Goal: Task Accomplishment & Management: Complete application form

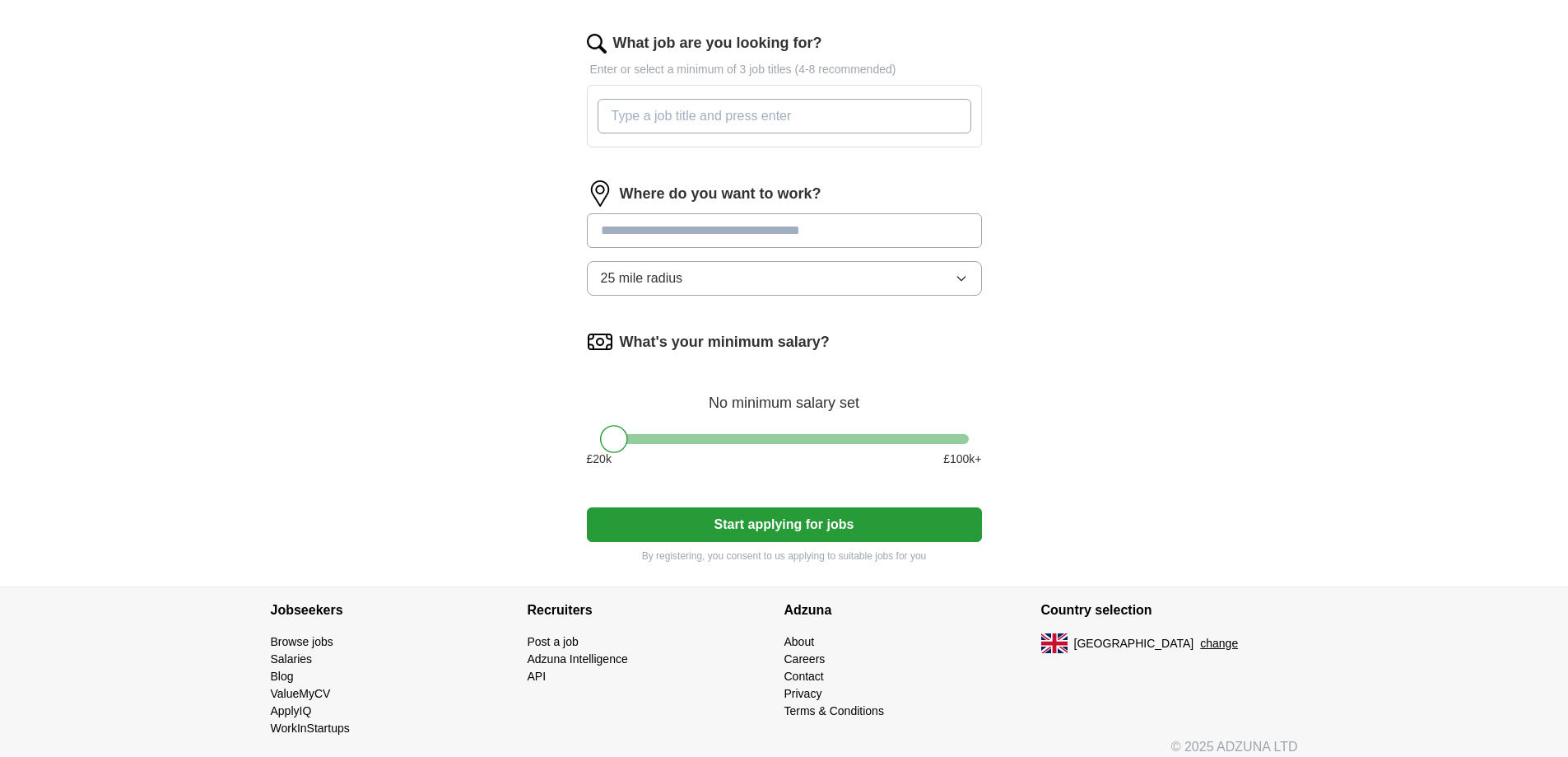
scroll to position [600, 0]
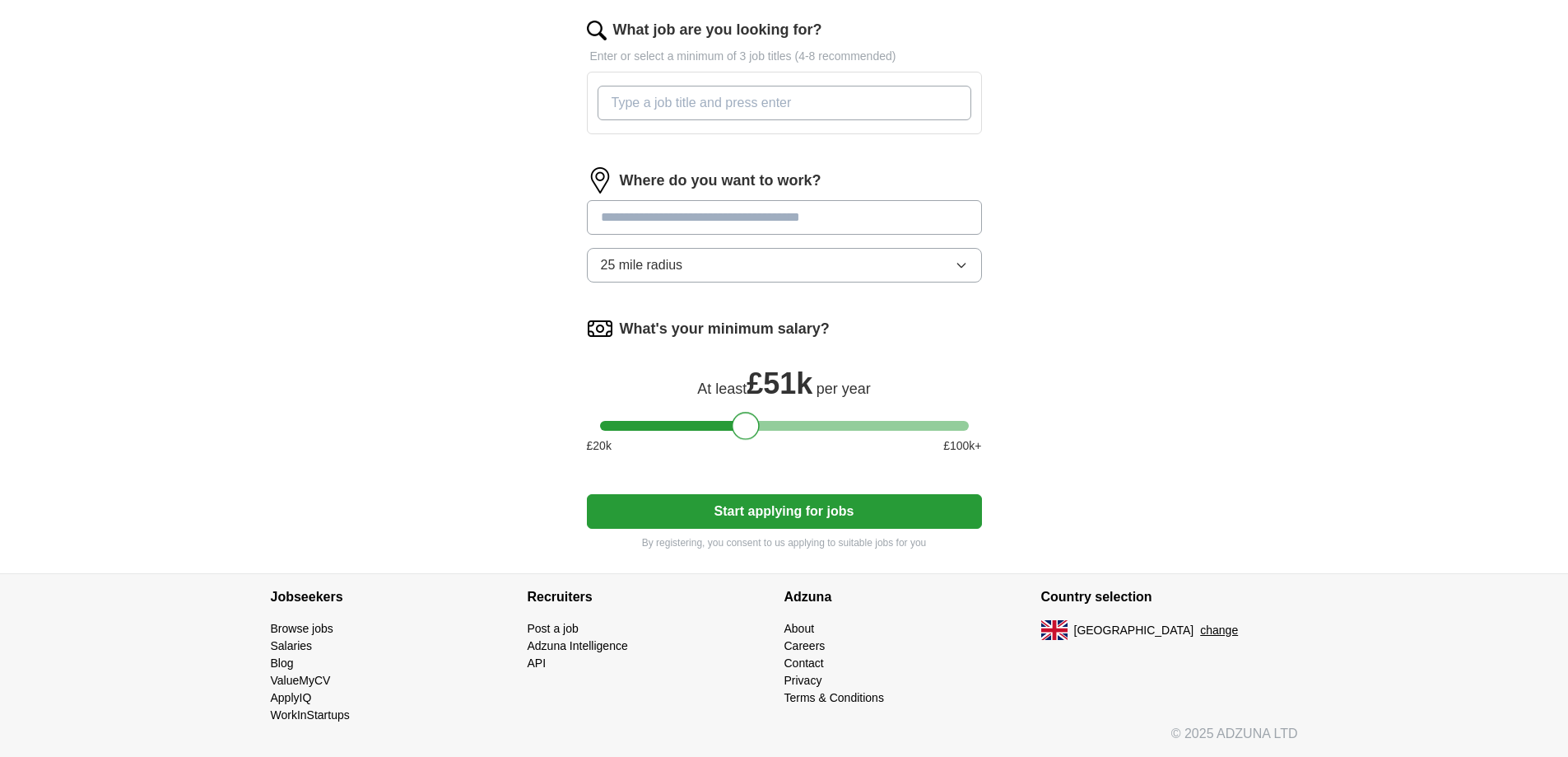
drag, startPoint x: 617, startPoint y: 424, endPoint x: 748, endPoint y: 430, distance: 131.1
click at [748, 430] on div at bounding box center [745, 425] width 28 height 28
drag, startPoint x: 749, startPoint y: 430, endPoint x: 789, endPoint y: 427, distance: 40.1
click at [789, 427] on div at bounding box center [784, 425] width 28 height 28
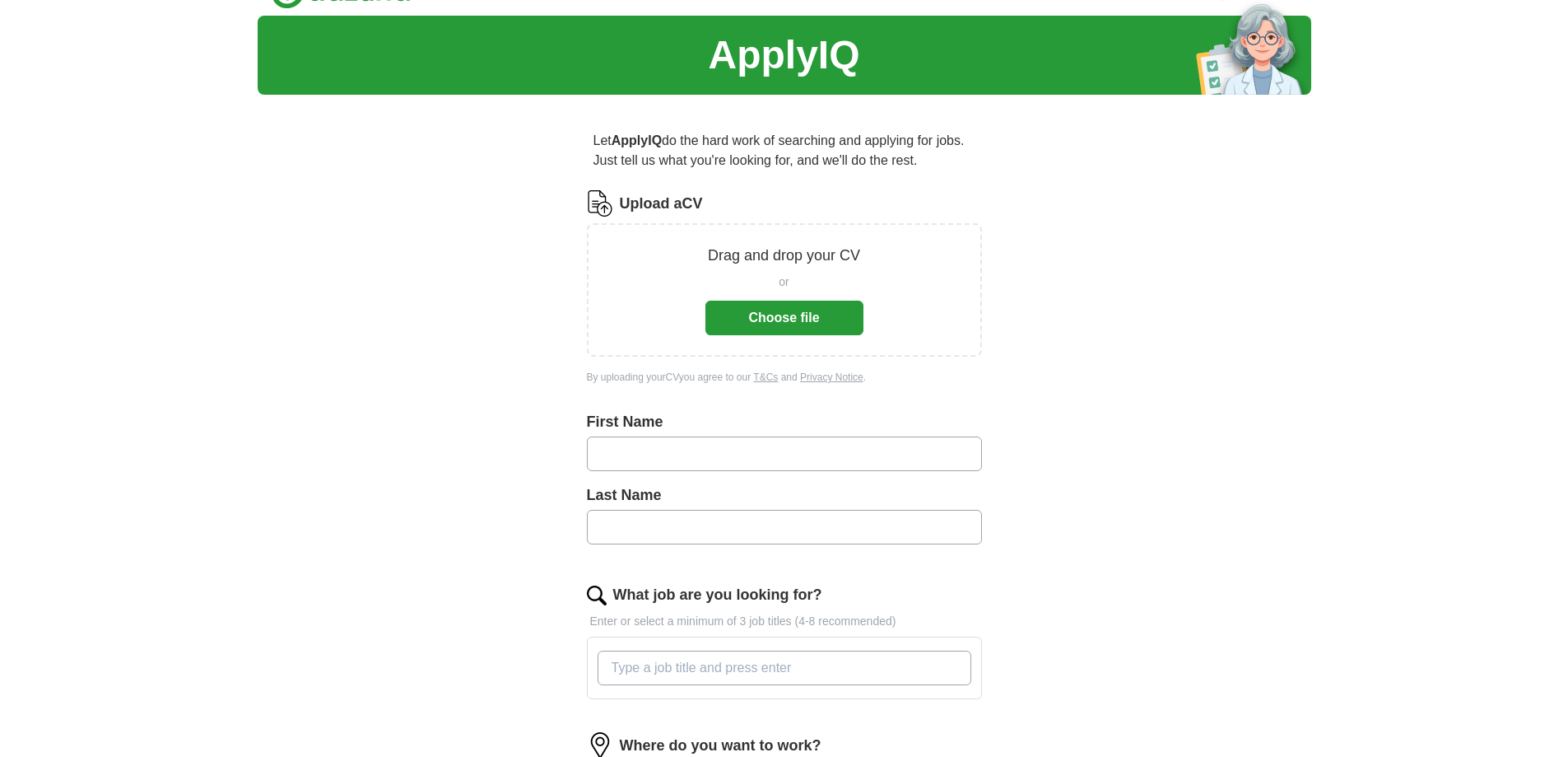
scroll to position [0, 0]
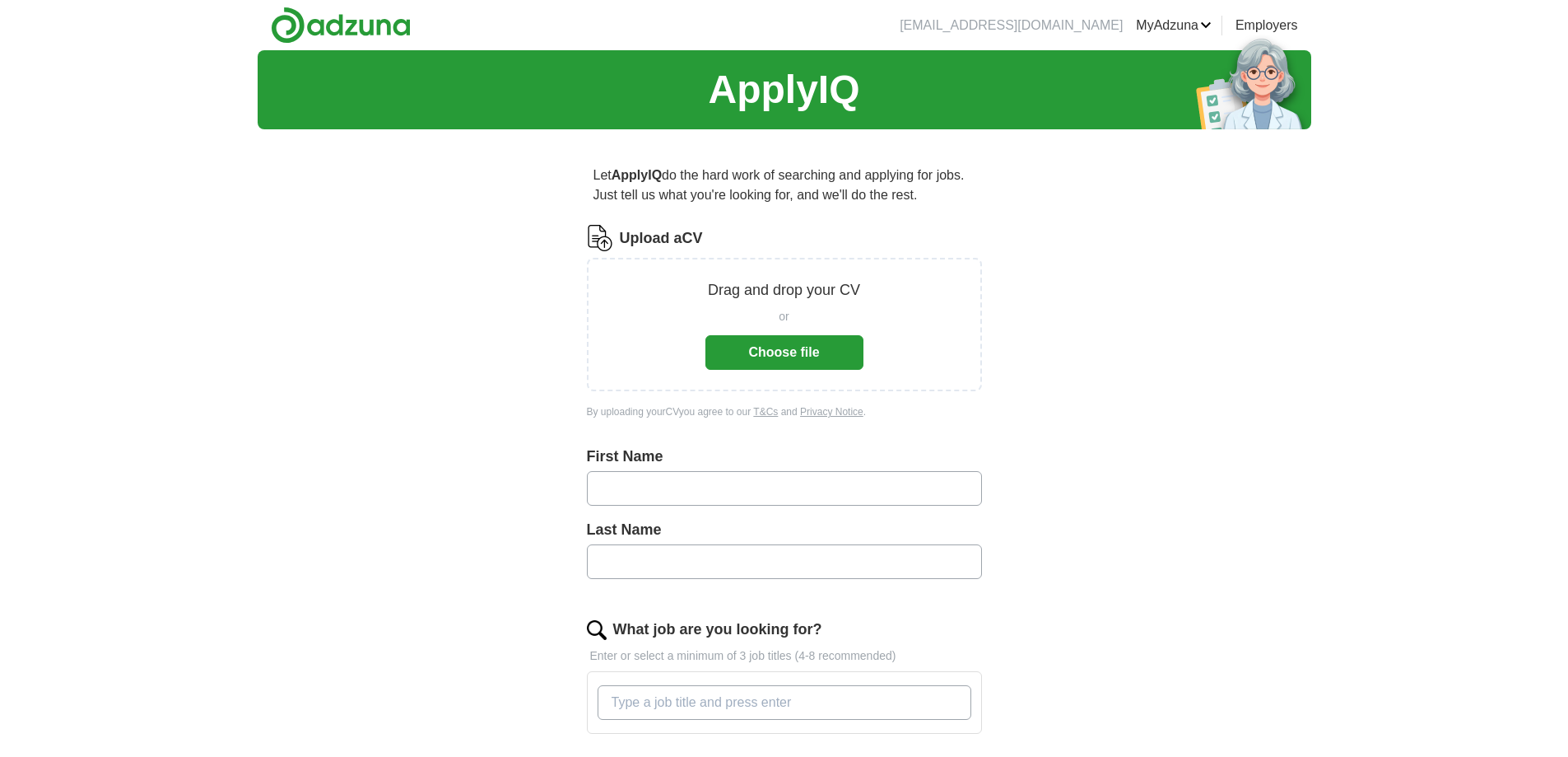
click at [775, 351] on button "Choose file" at bounding box center [784, 352] width 158 height 34
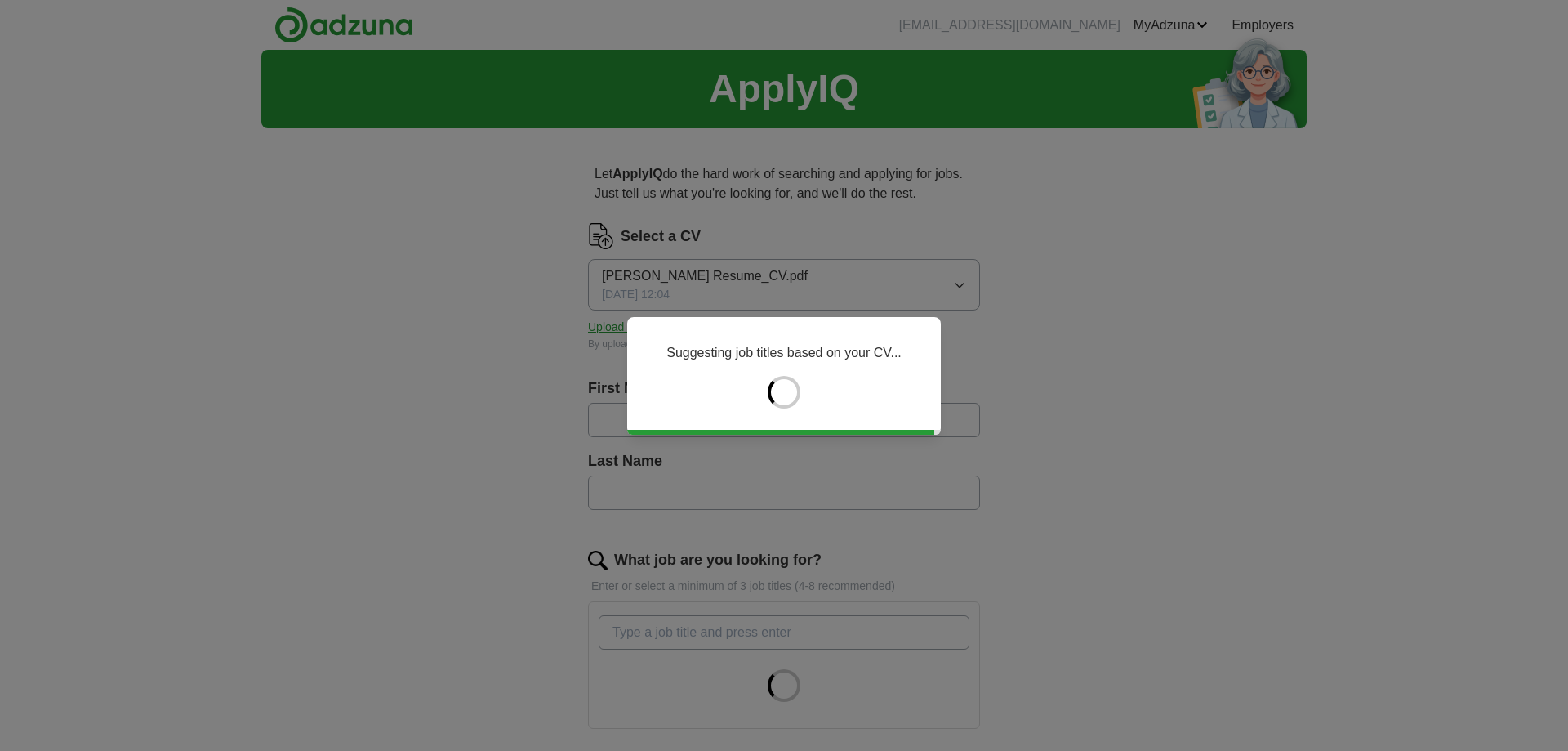
type input "*****"
type input "**********"
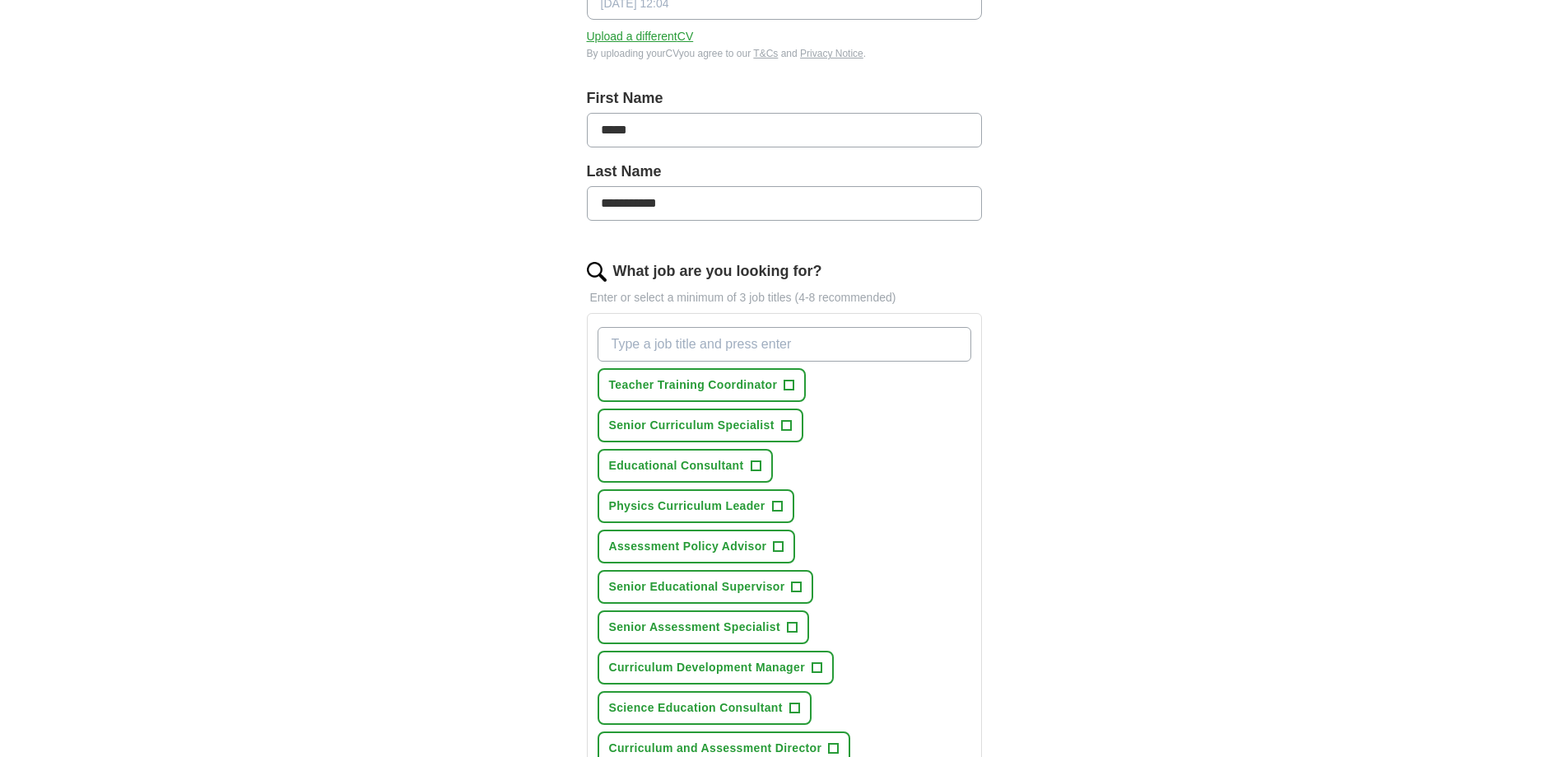
scroll to position [329, 0]
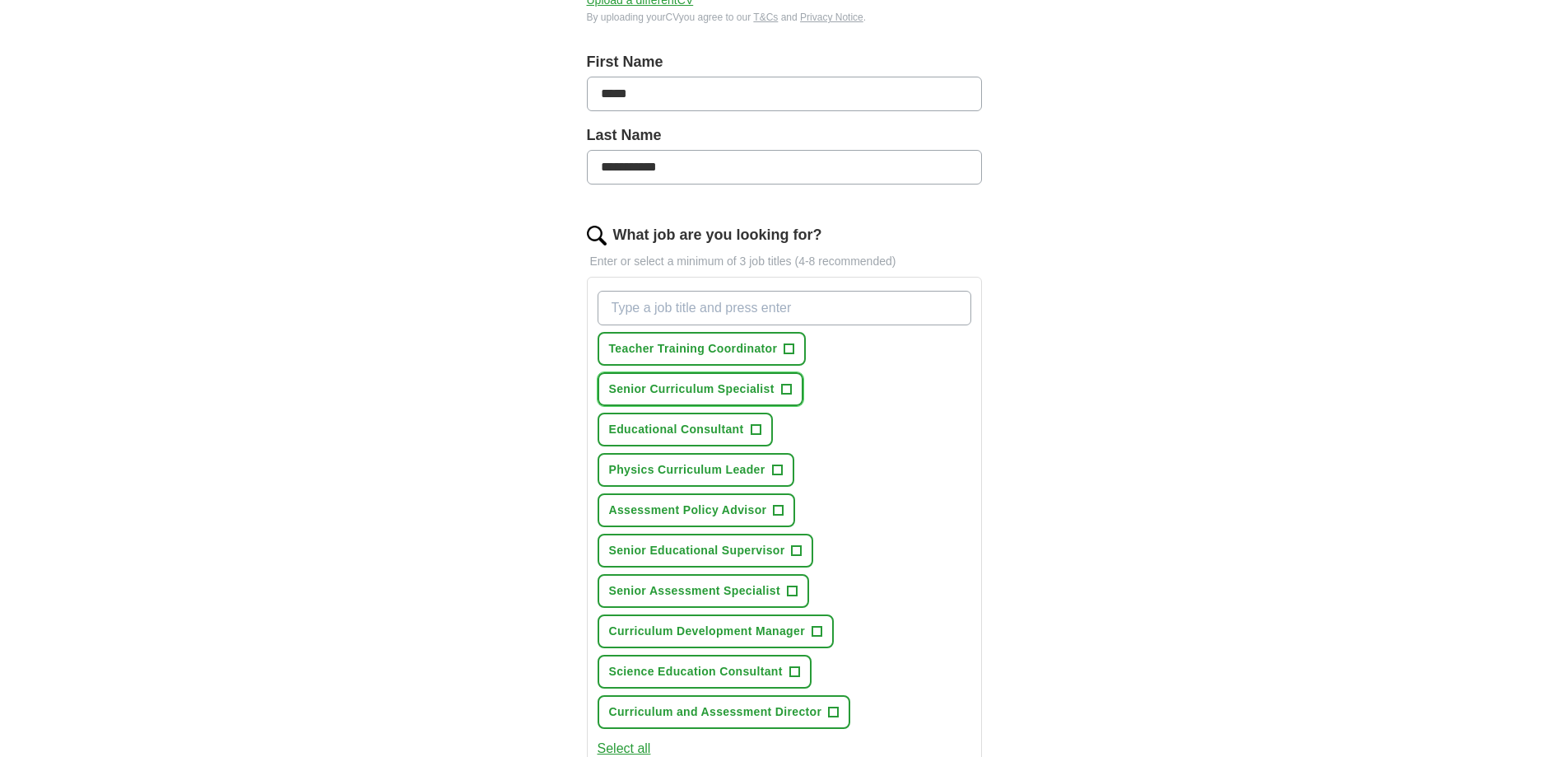
click at [752, 387] on span "Senior Curriculum Specialist" at bounding box center [691, 389] width 166 height 17
click at [700, 429] on span "Educational Consultant" at bounding box center [676, 430] width 135 height 17
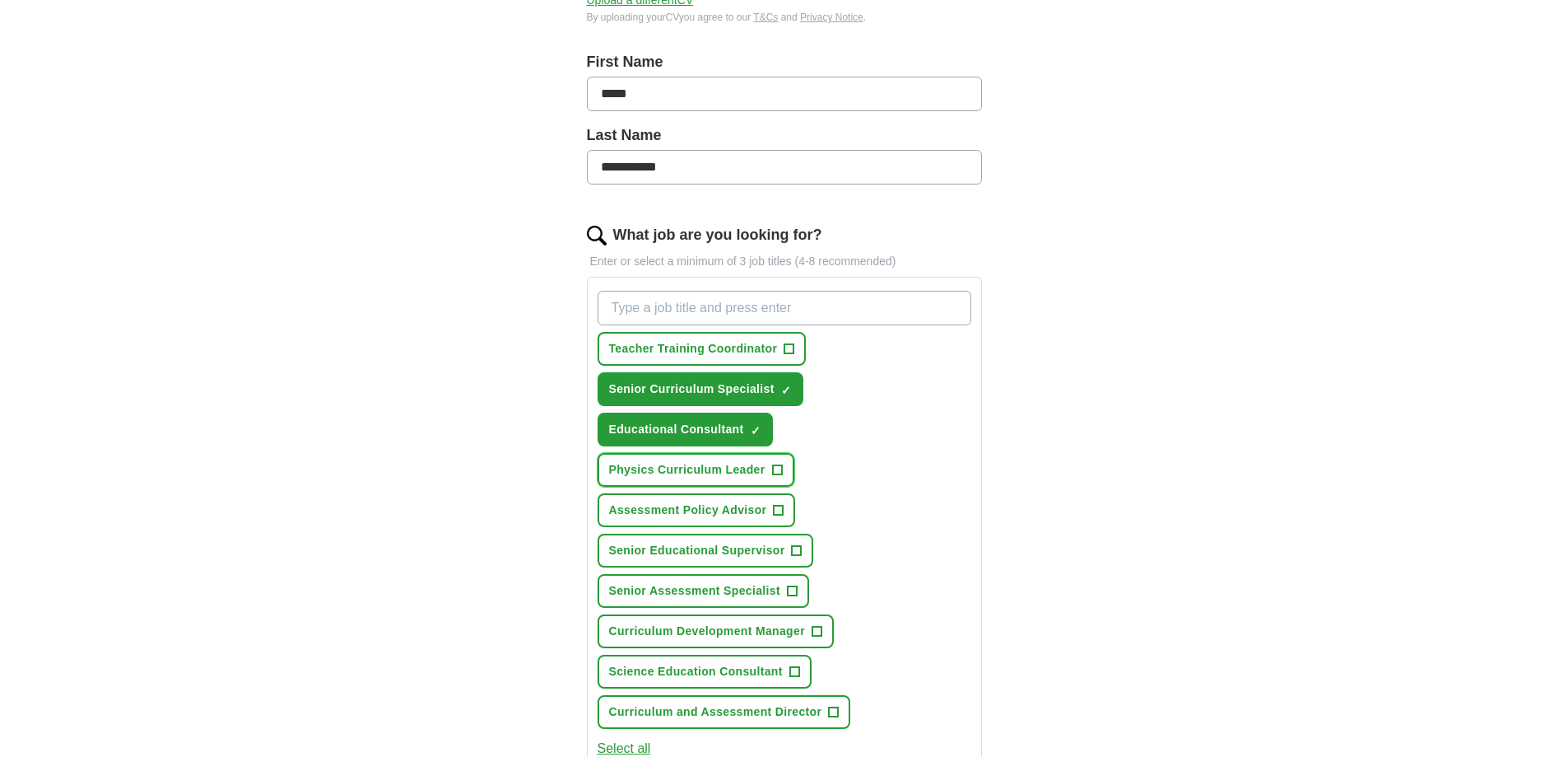
click at [695, 468] on span "Physics Curriculum Leader" at bounding box center [687, 470] width 156 height 17
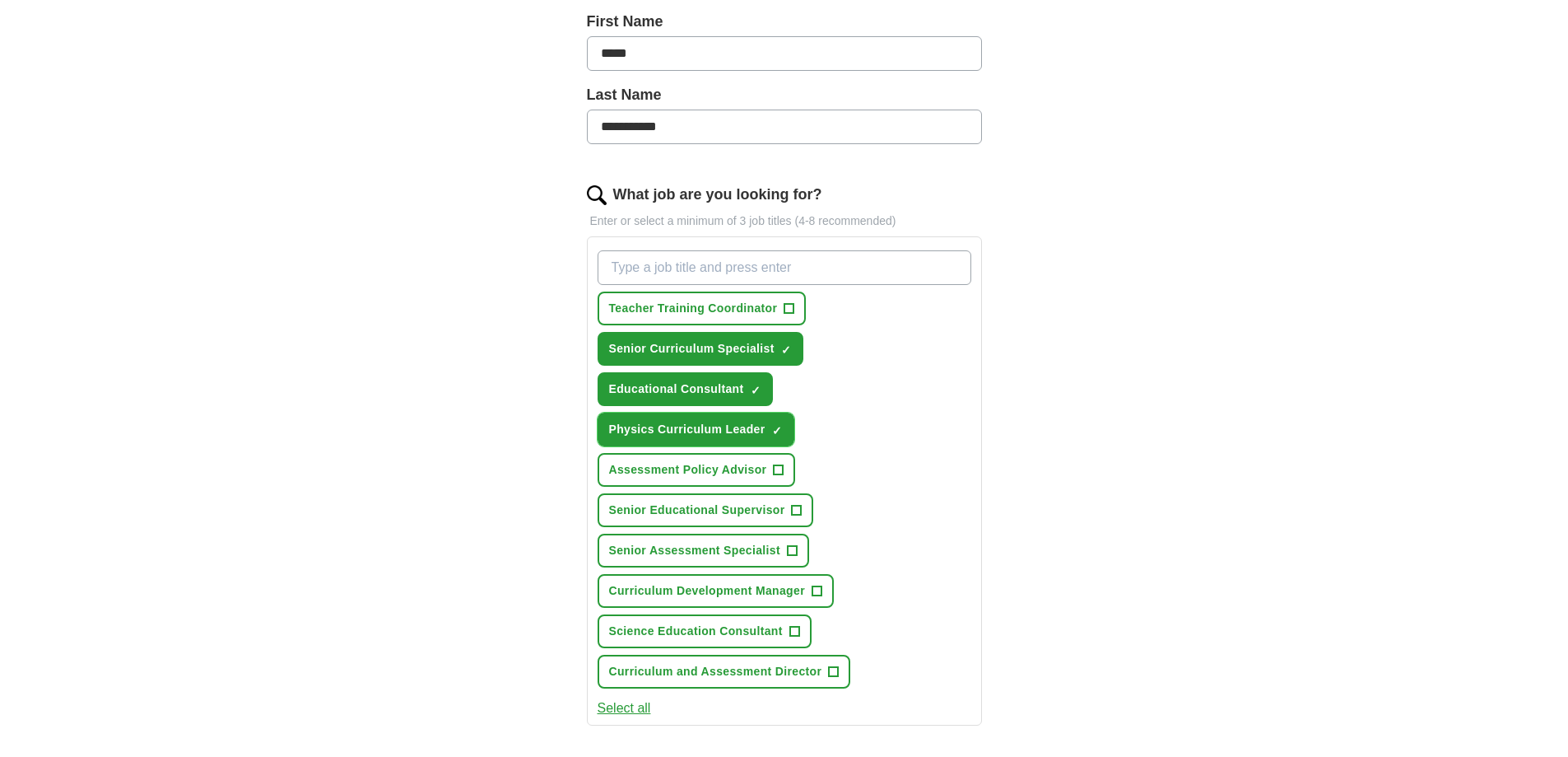
scroll to position [412, 0]
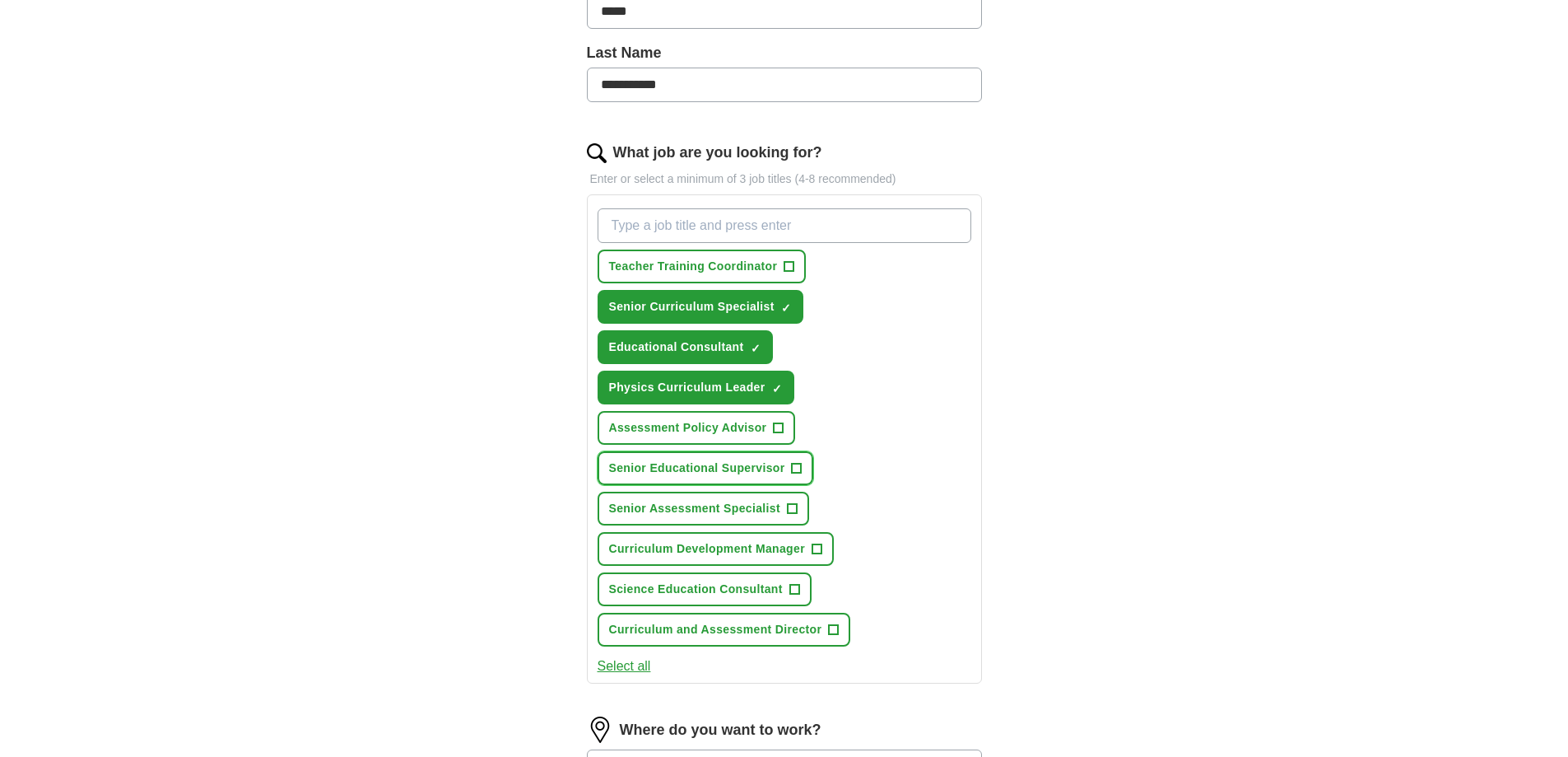
click at [696, 467] on span "Senior Educational Supervisor" at bounding box center [696, 468] width 176 height 17
click at [711, 510] on span "Senior Assessment Specialist" at bounding box center [694, 509] width 171 height 17
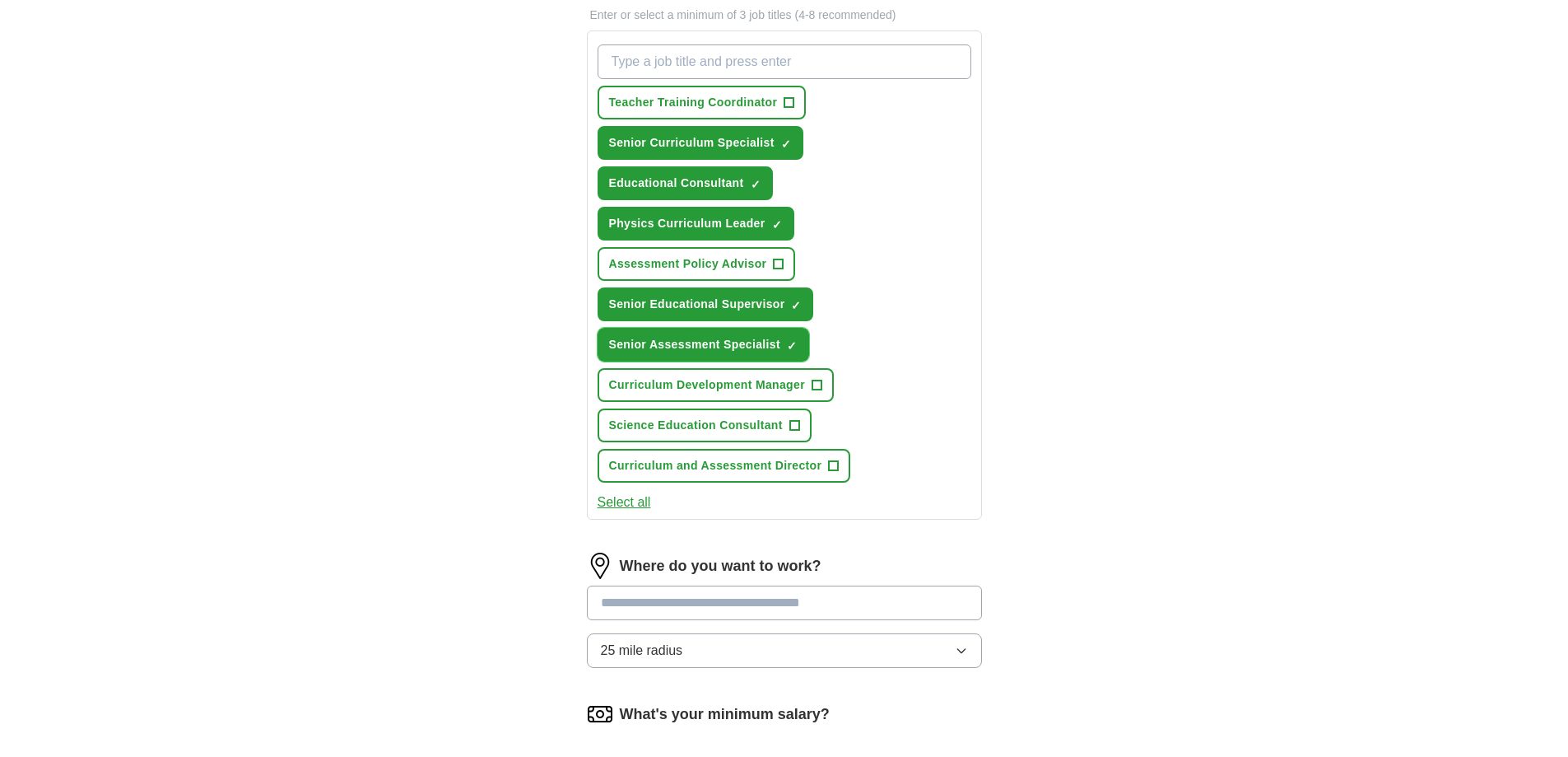
scroll to position [577, 0]
click at [745, 385] on span "Curriculum Development Manager" at bounding box center [707, 384] width 196 height 17
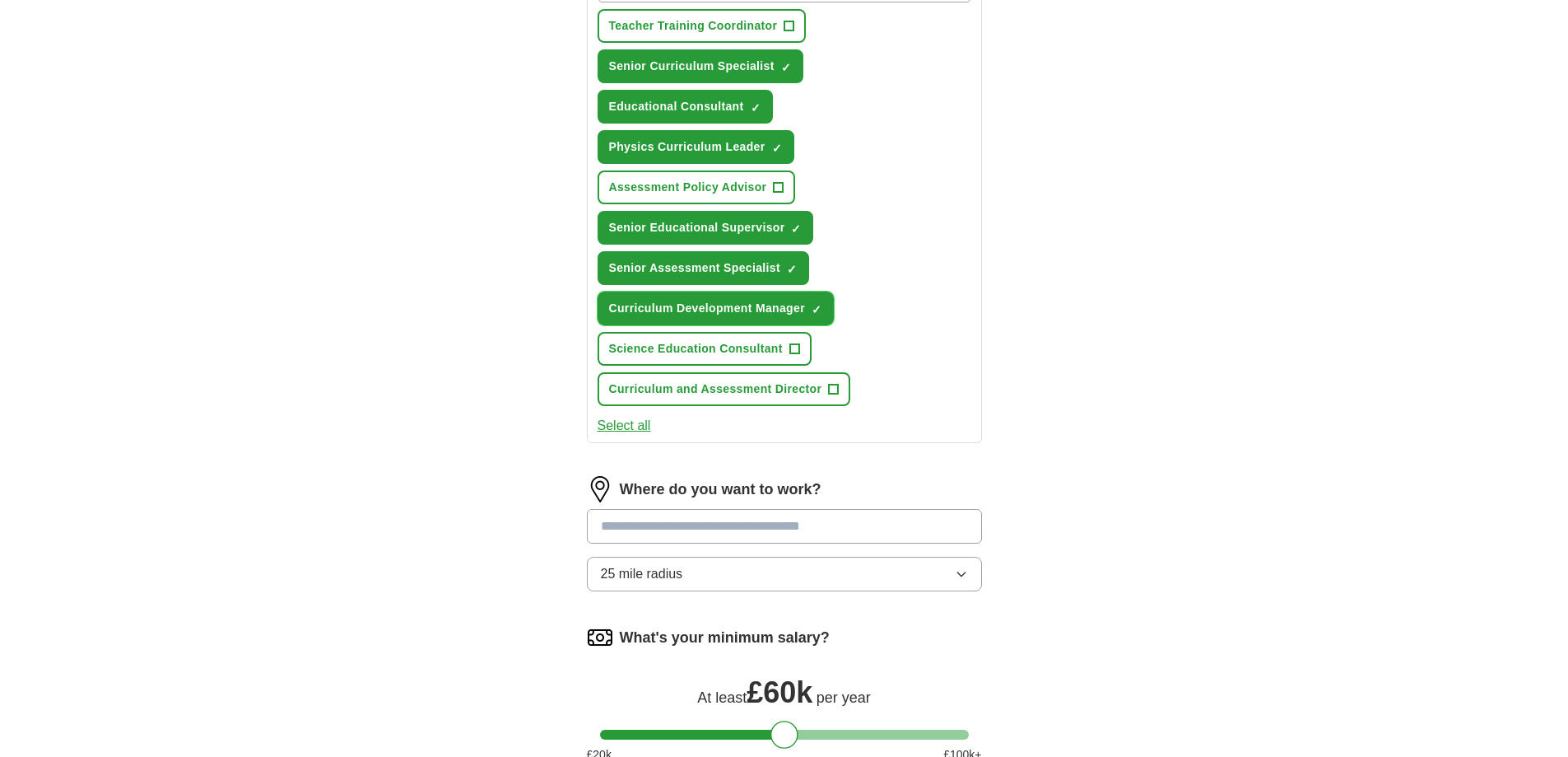
scroll to position [659, 0]
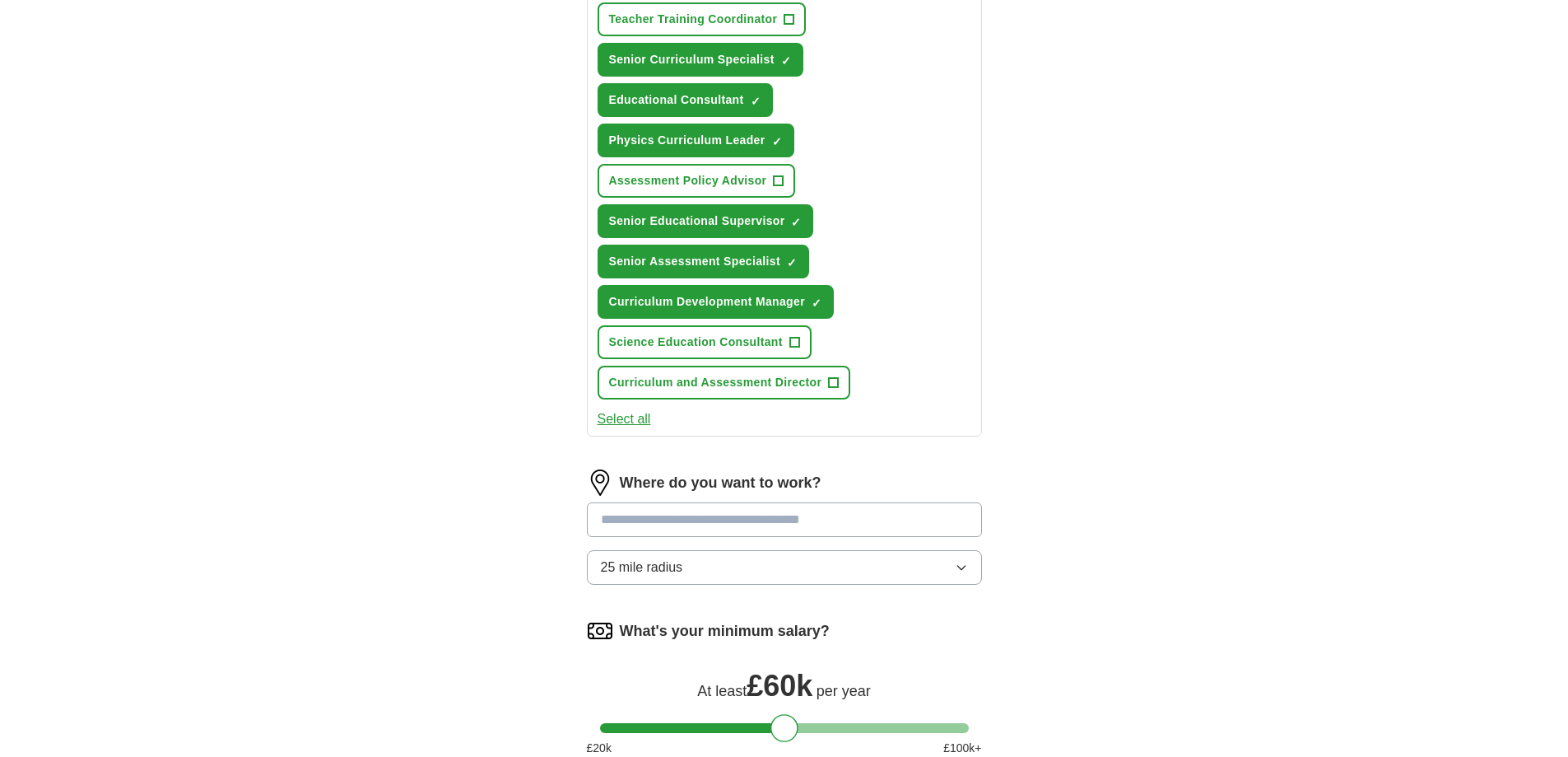
click at [655, 522] on input at bounding box center [784, 520] width 395 height 34
type input "**"
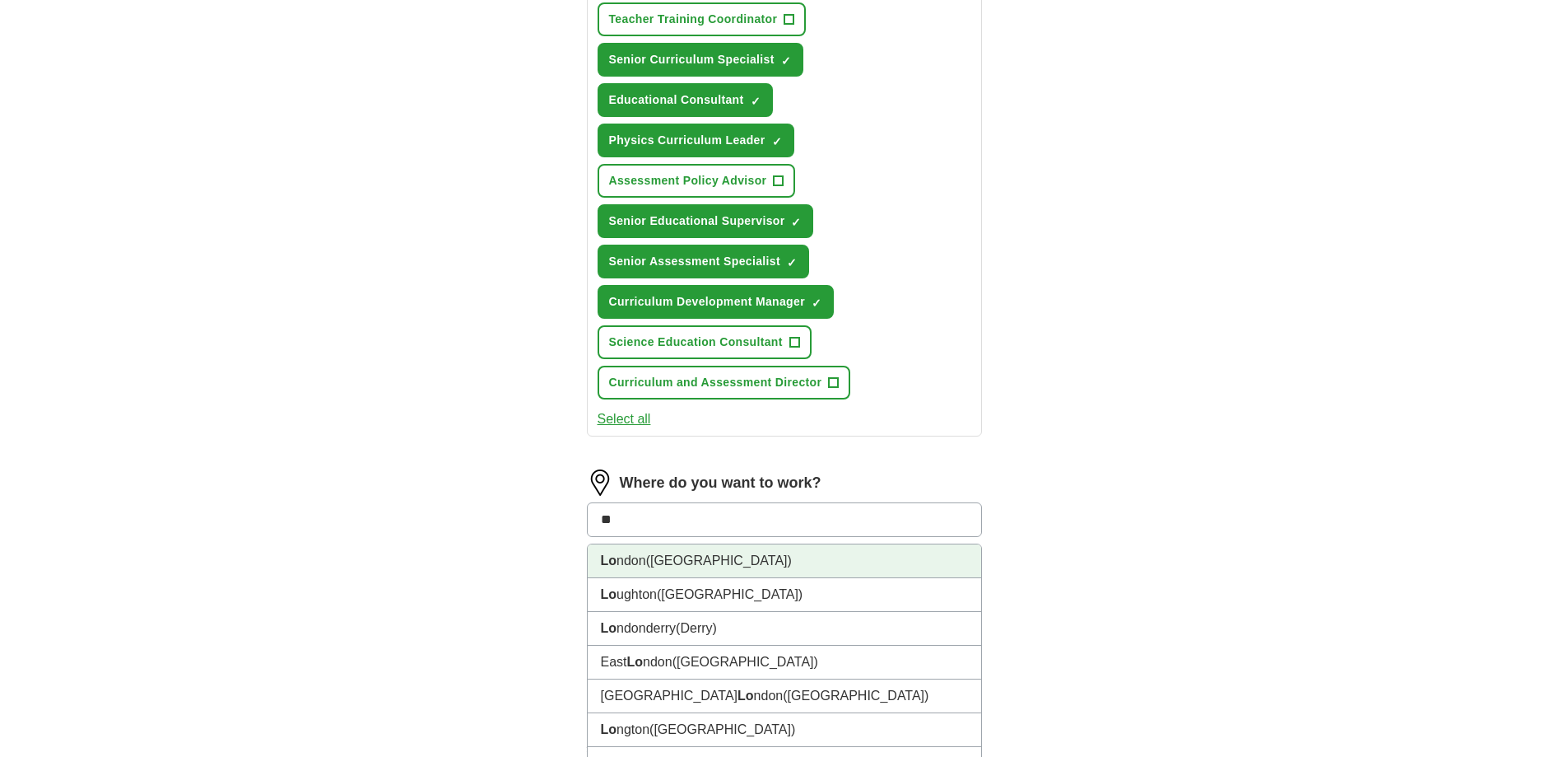
click at [653, 559] on span "([GEOGRAPHIC_DATA])" at bounding box center [719, 560] width 146 height 14
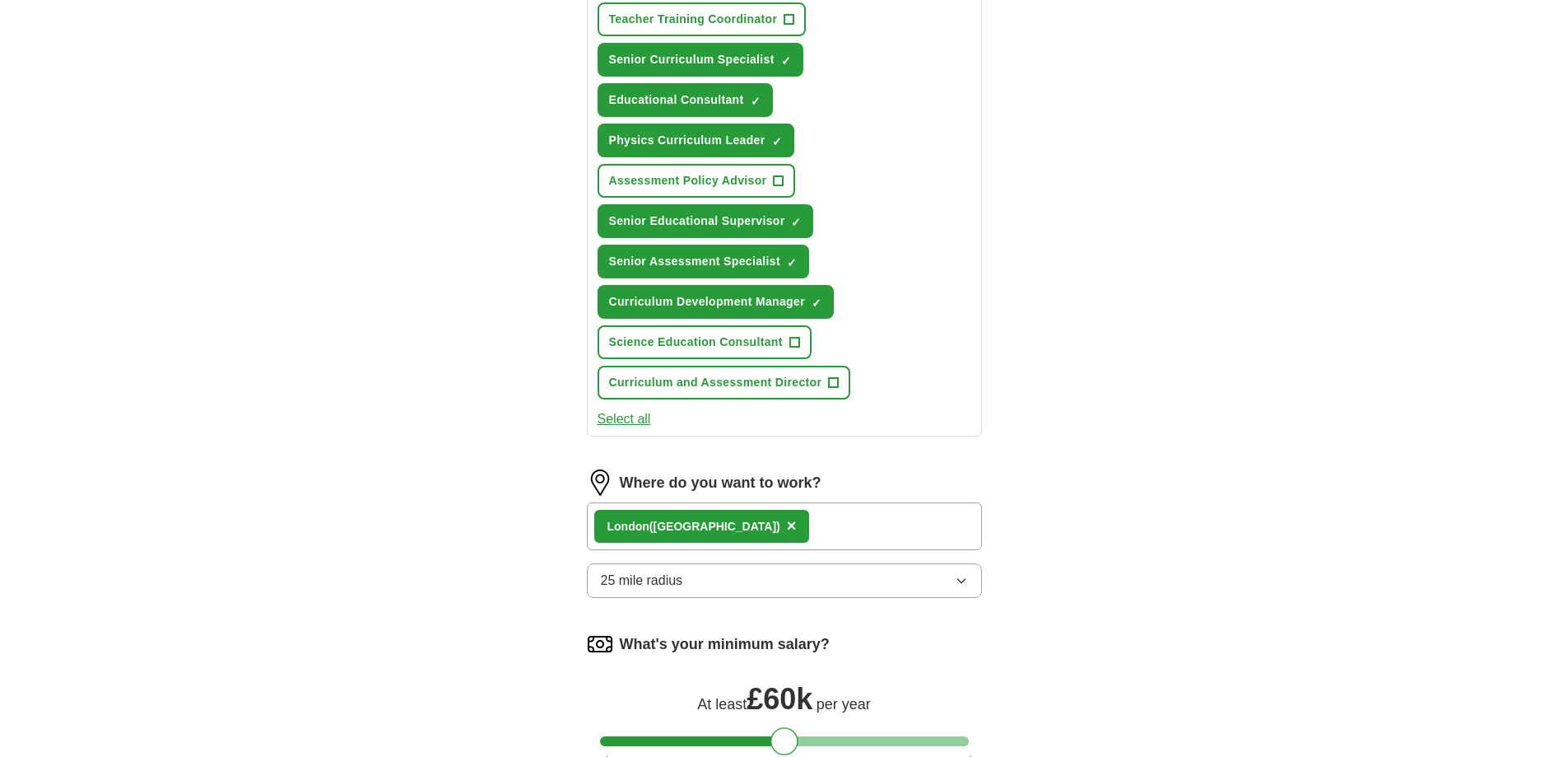
click at [960, 580] on icon "button" at bounding box center [961, 580] width 13 height 13
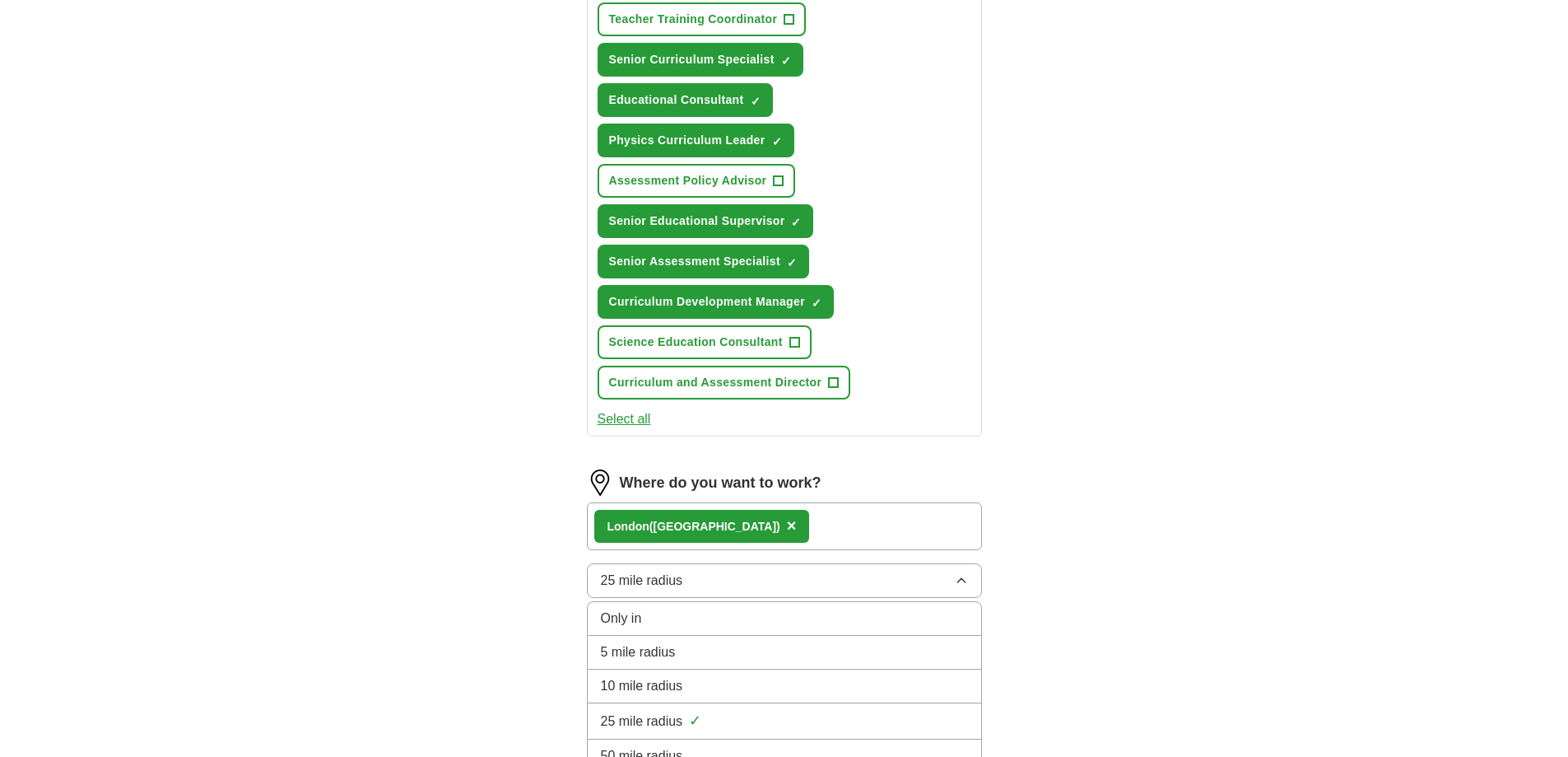
scroll to position [741, 0]
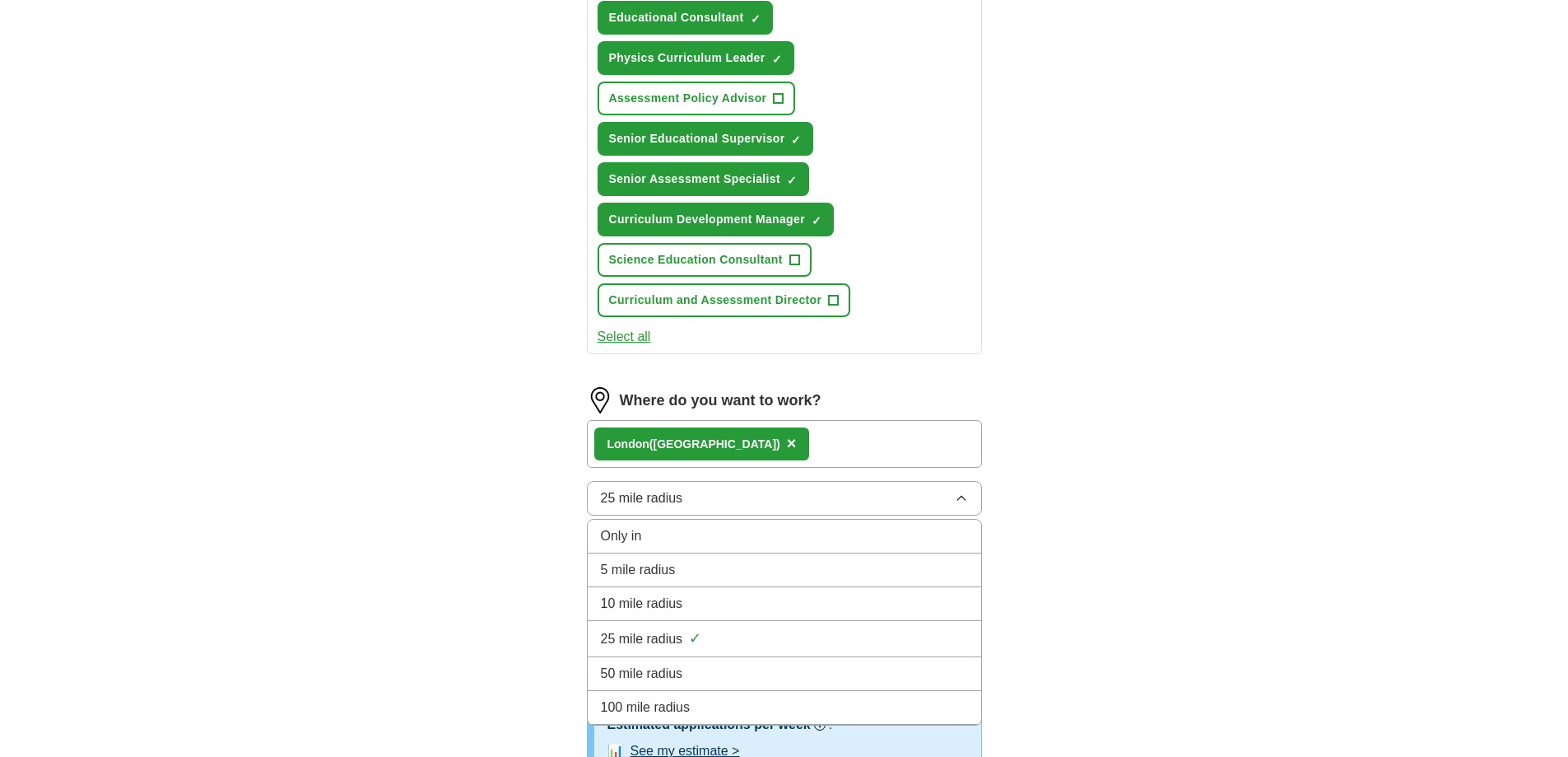
click at [654, 705] on span "100 mile radius" at bounding box center [646, 707] width 89 height 20
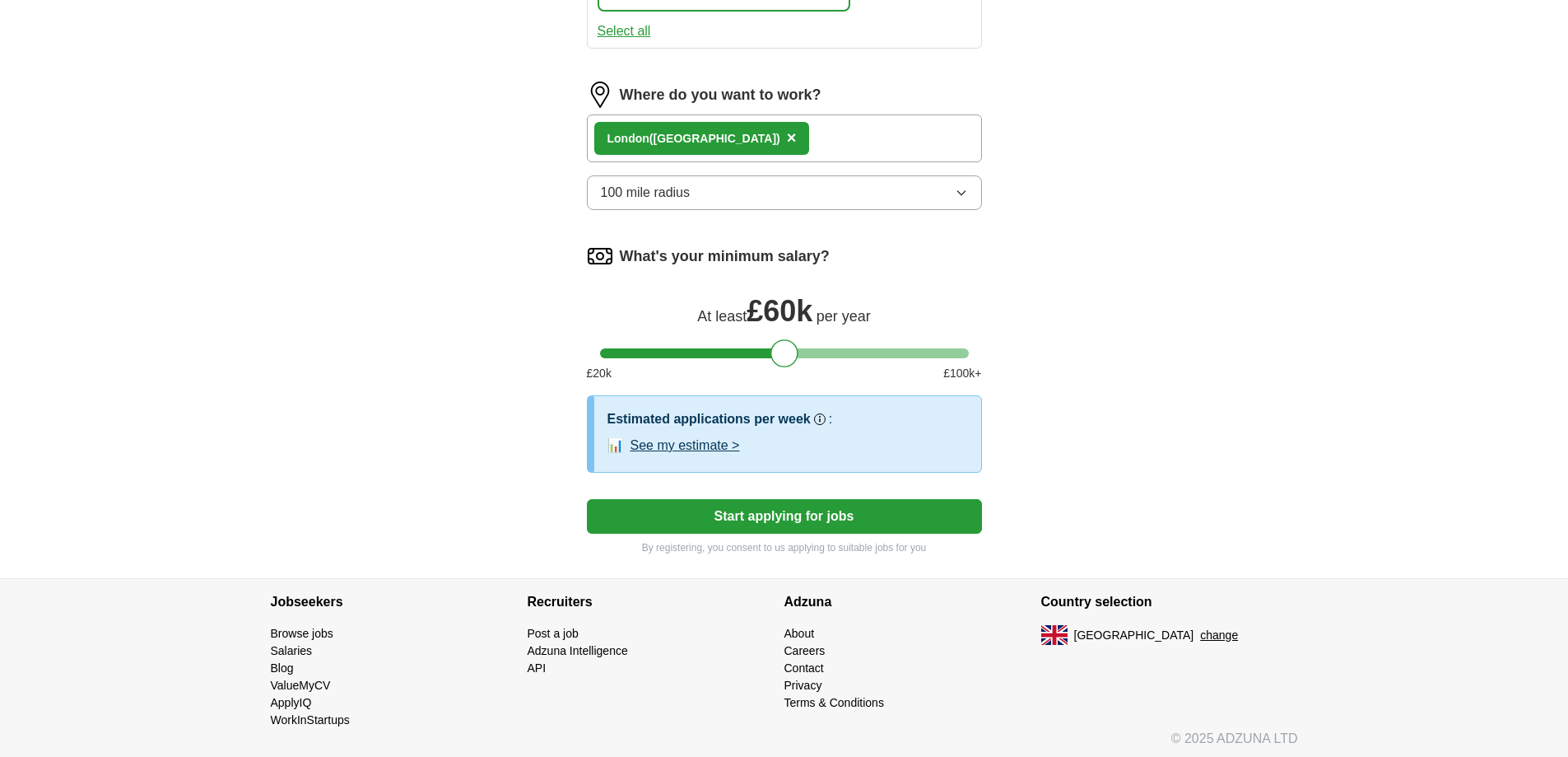
scroll to position [1052, 0]
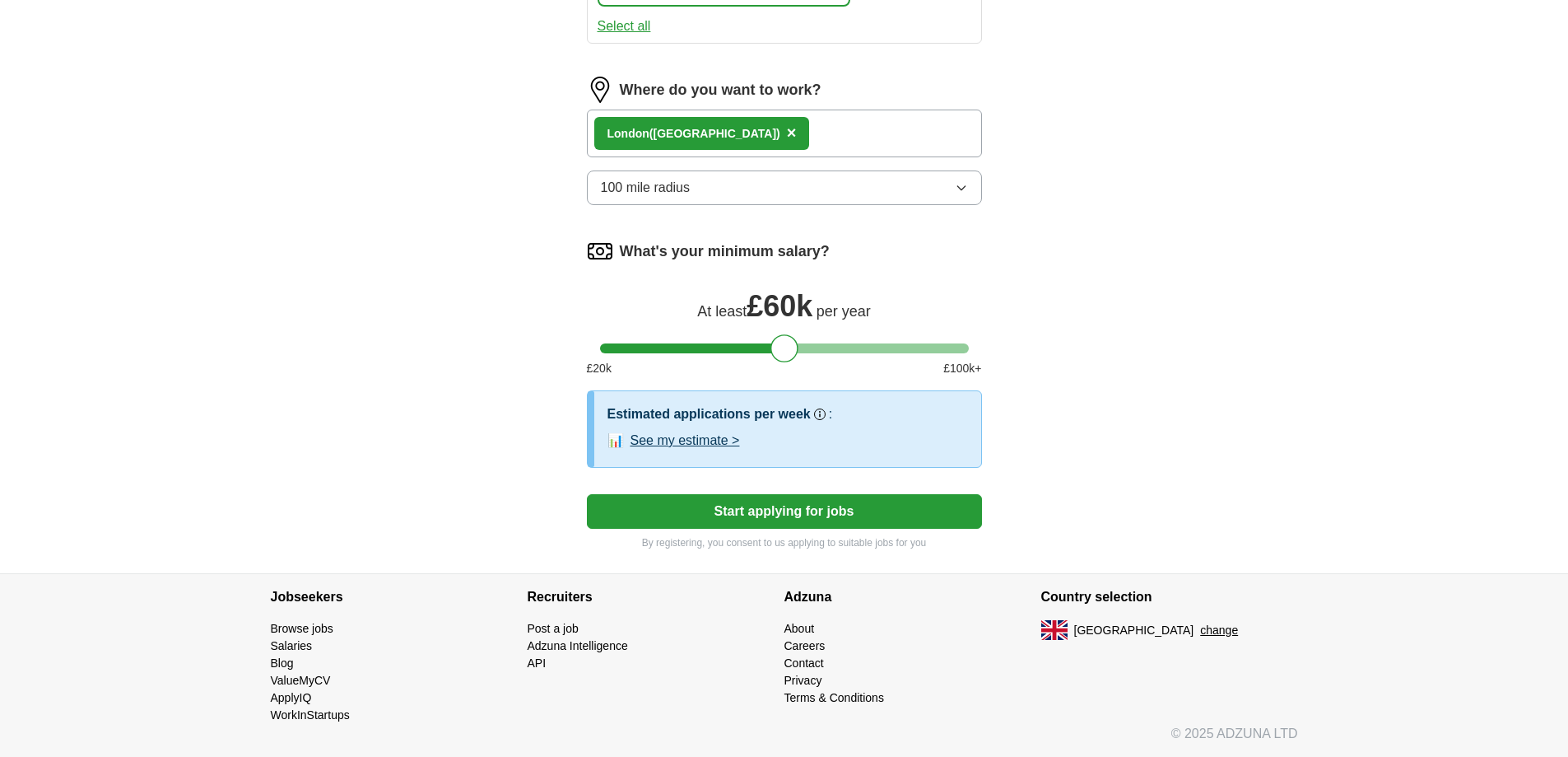
click at [795, 514] on button "Start applying for jobs" at bounding box center [784, 511] width 395 height 34
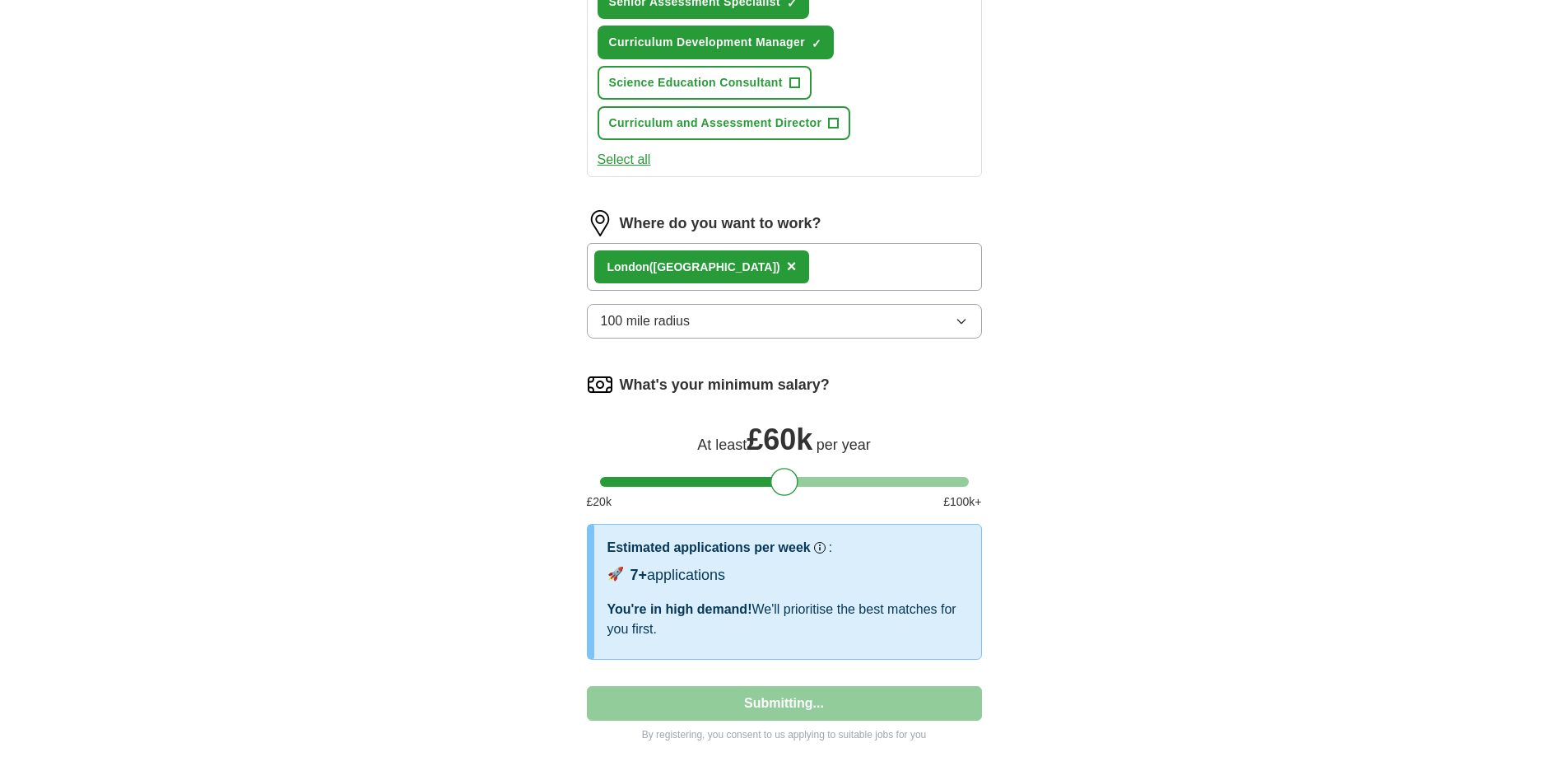
select select "**"
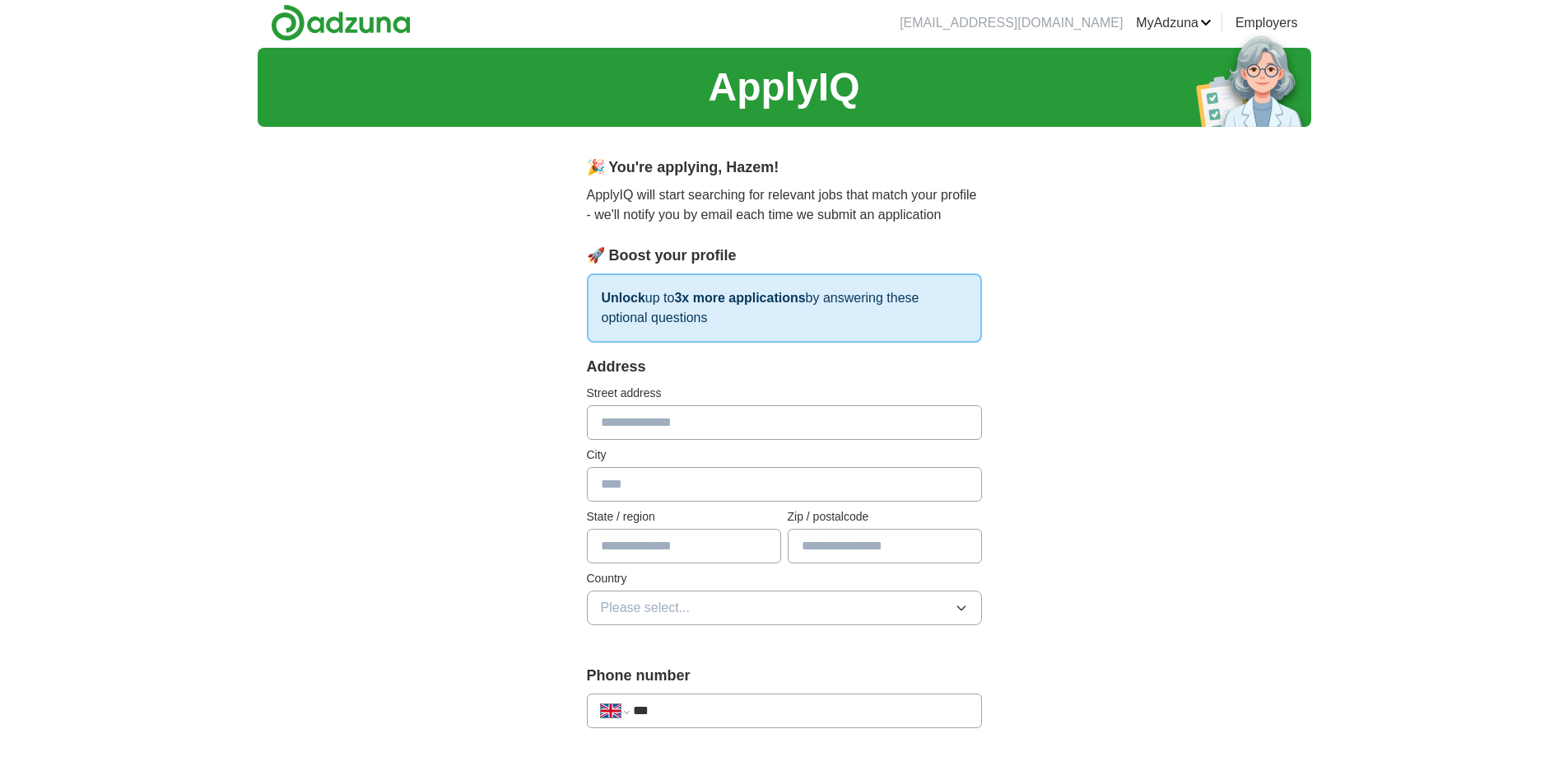
scroll to position [0, 0]
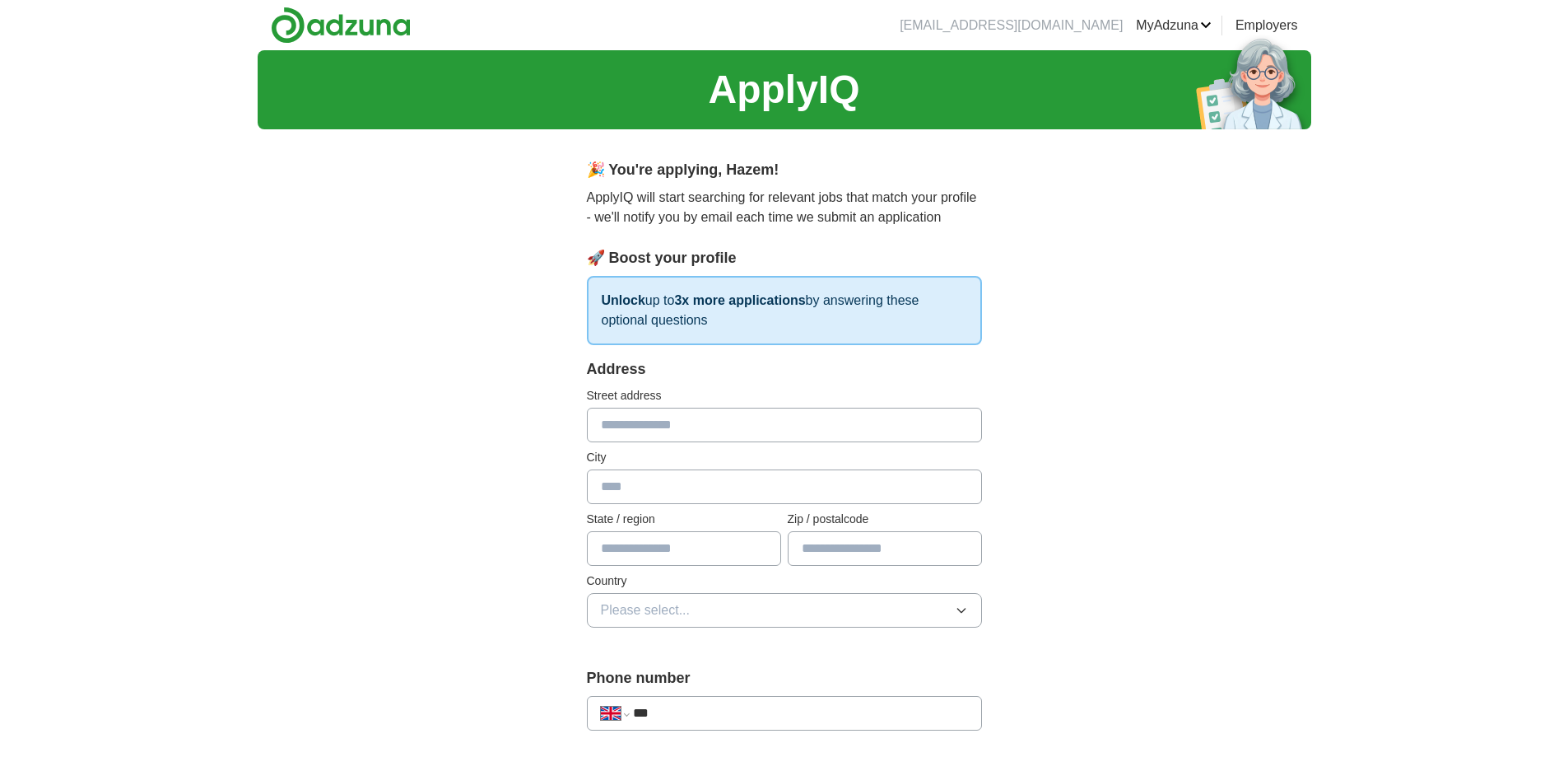
click at [649, 420] on input "text" at bounding box center [784, 424] width 395 height 34
click at [618, 425] on input "text" at bounding box center [784, 424] width 395 height 34
type input "**********"
click at [613, 484] on input "text" at bounding box center [784, 486] width 395 height 34
type input "*"
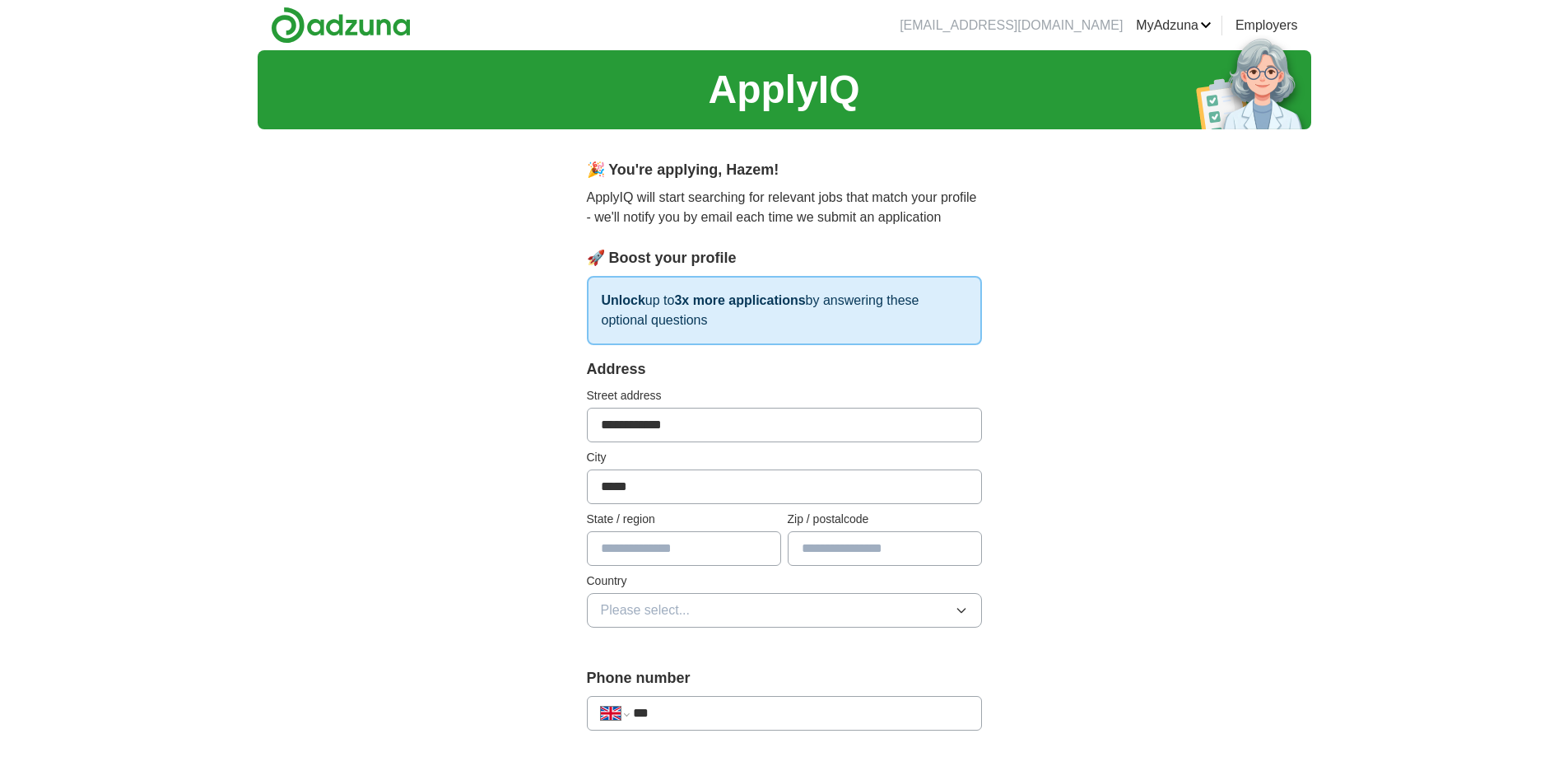
type input "*****"
click at [613, 543] on input "text" at bounding box center [684, 548] width 194 height 34
click at [807, 543] on input "text" at bounding box center [884, 548] width 194 height 34
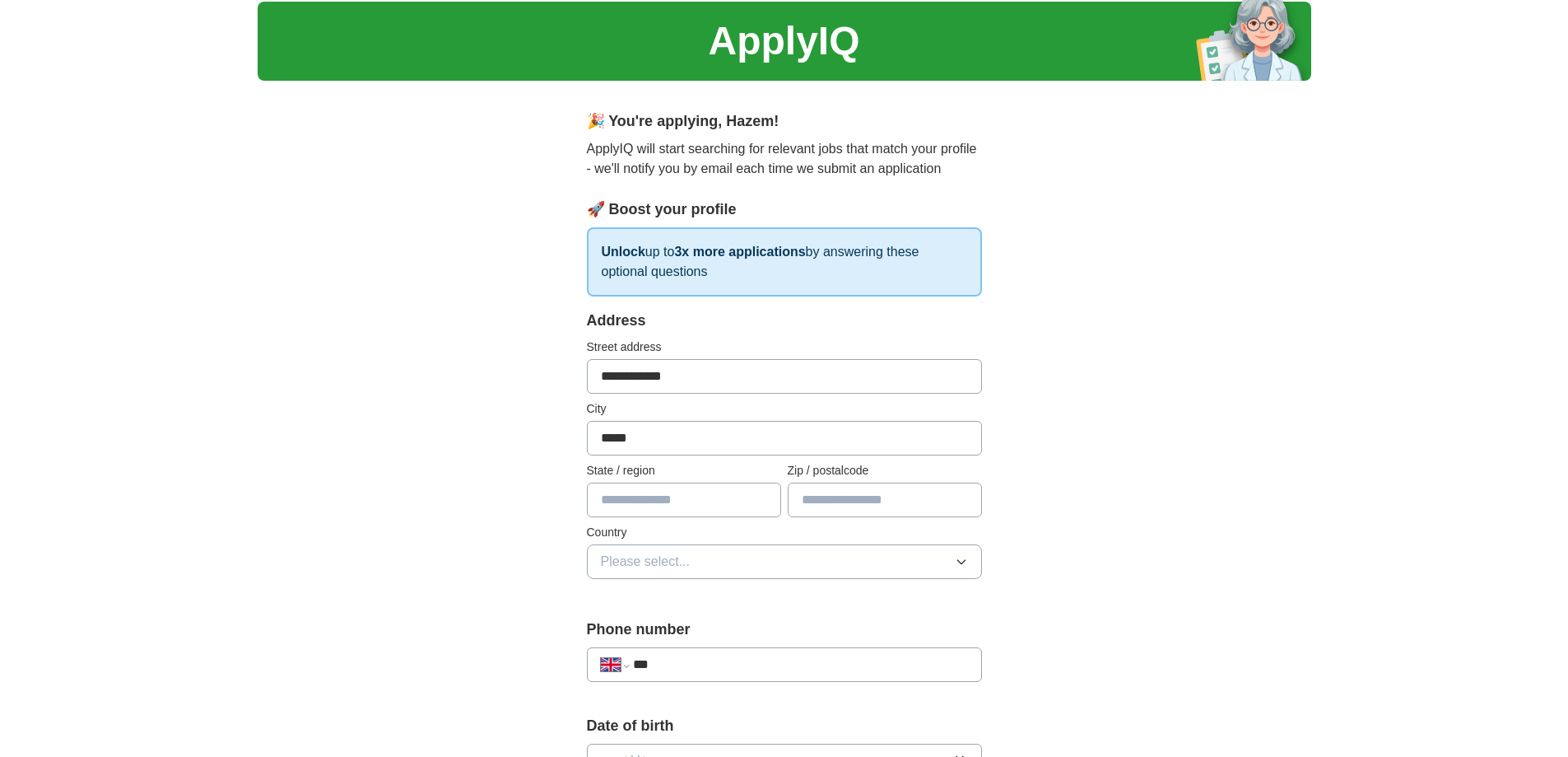
scroll to position [82, 0]
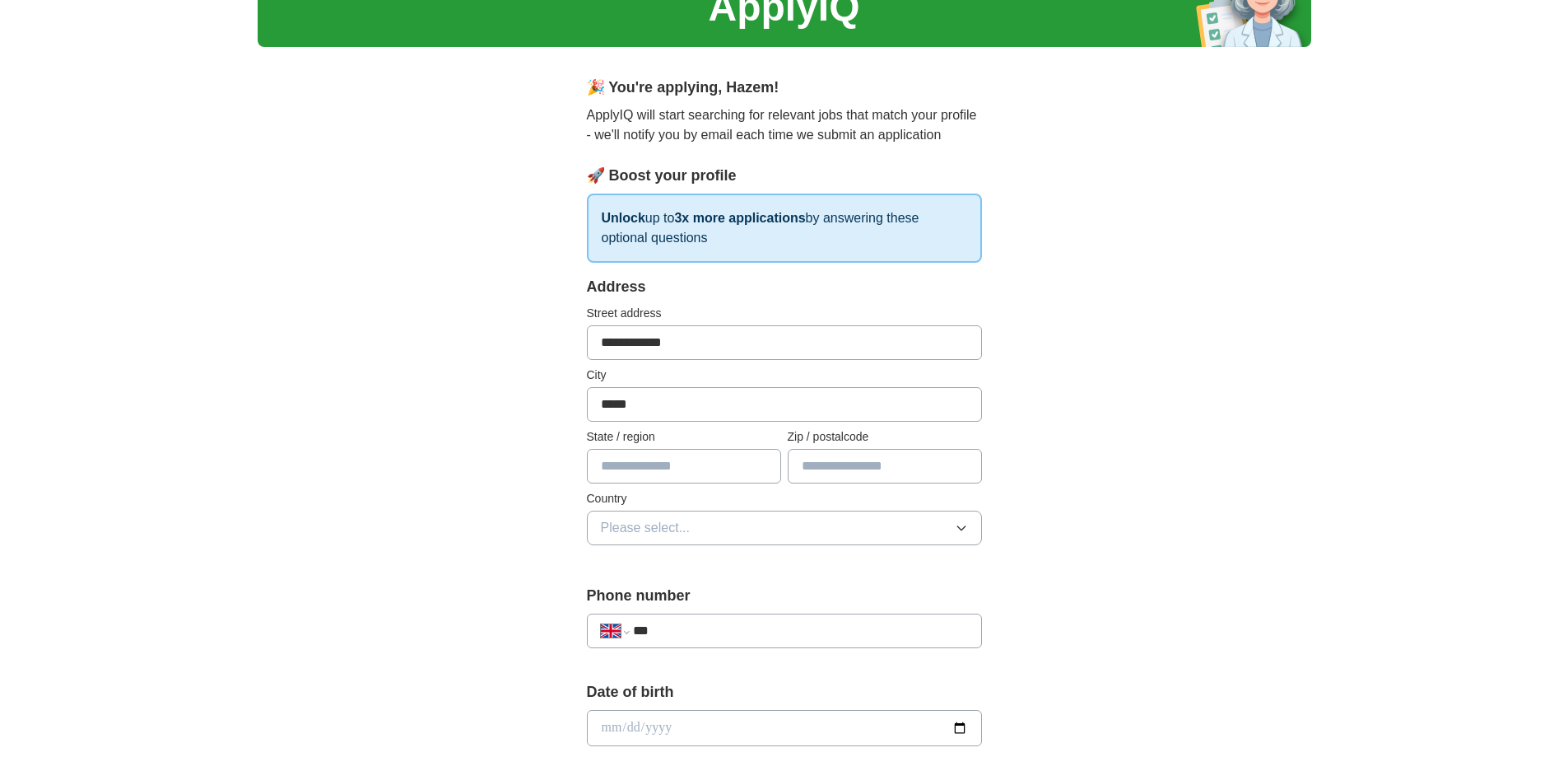
click at [952, 525] on button "Please select..." at bounding box center [784, 528] width 395 height 34
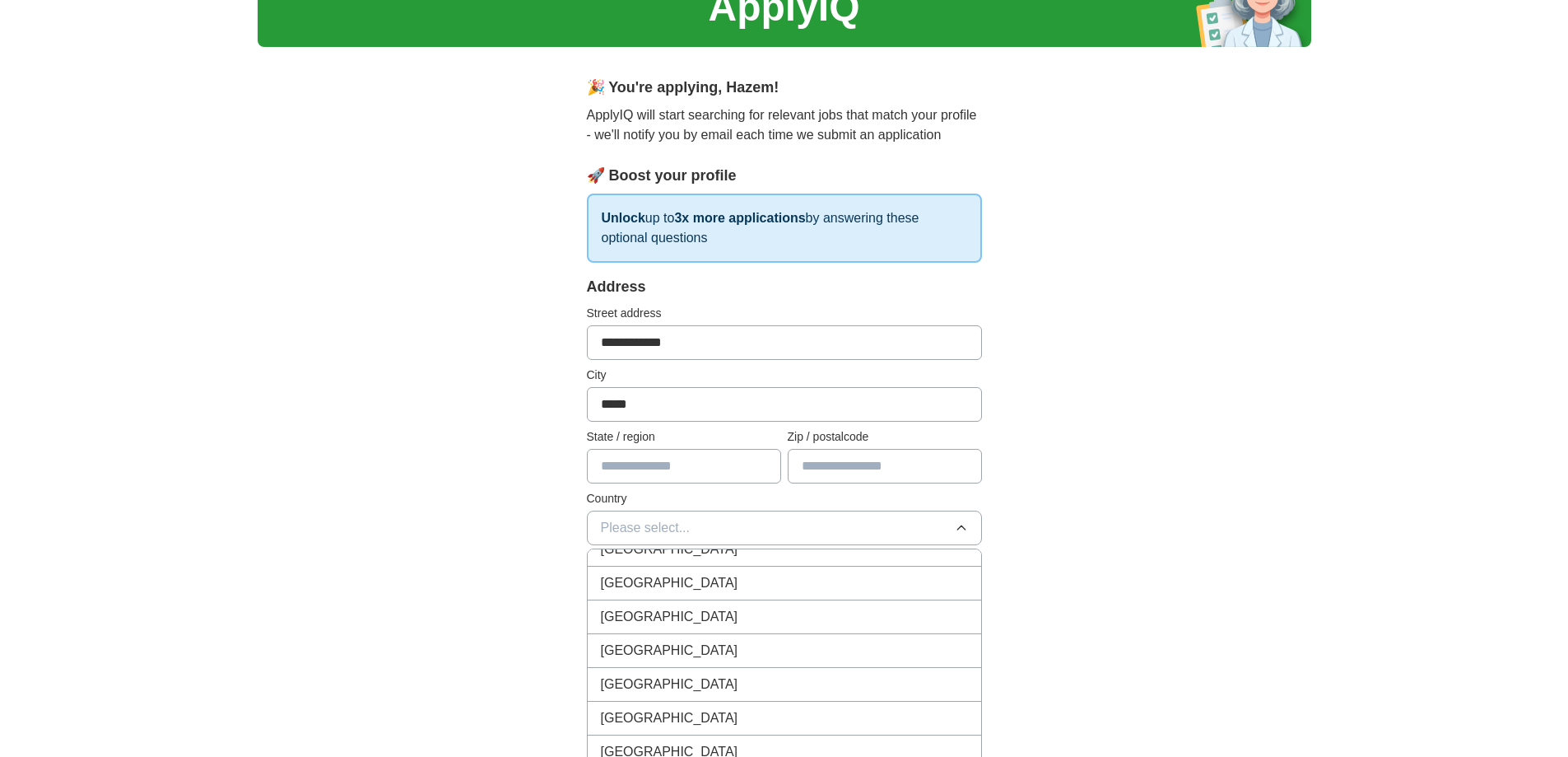
scroll to position [1317, 0]
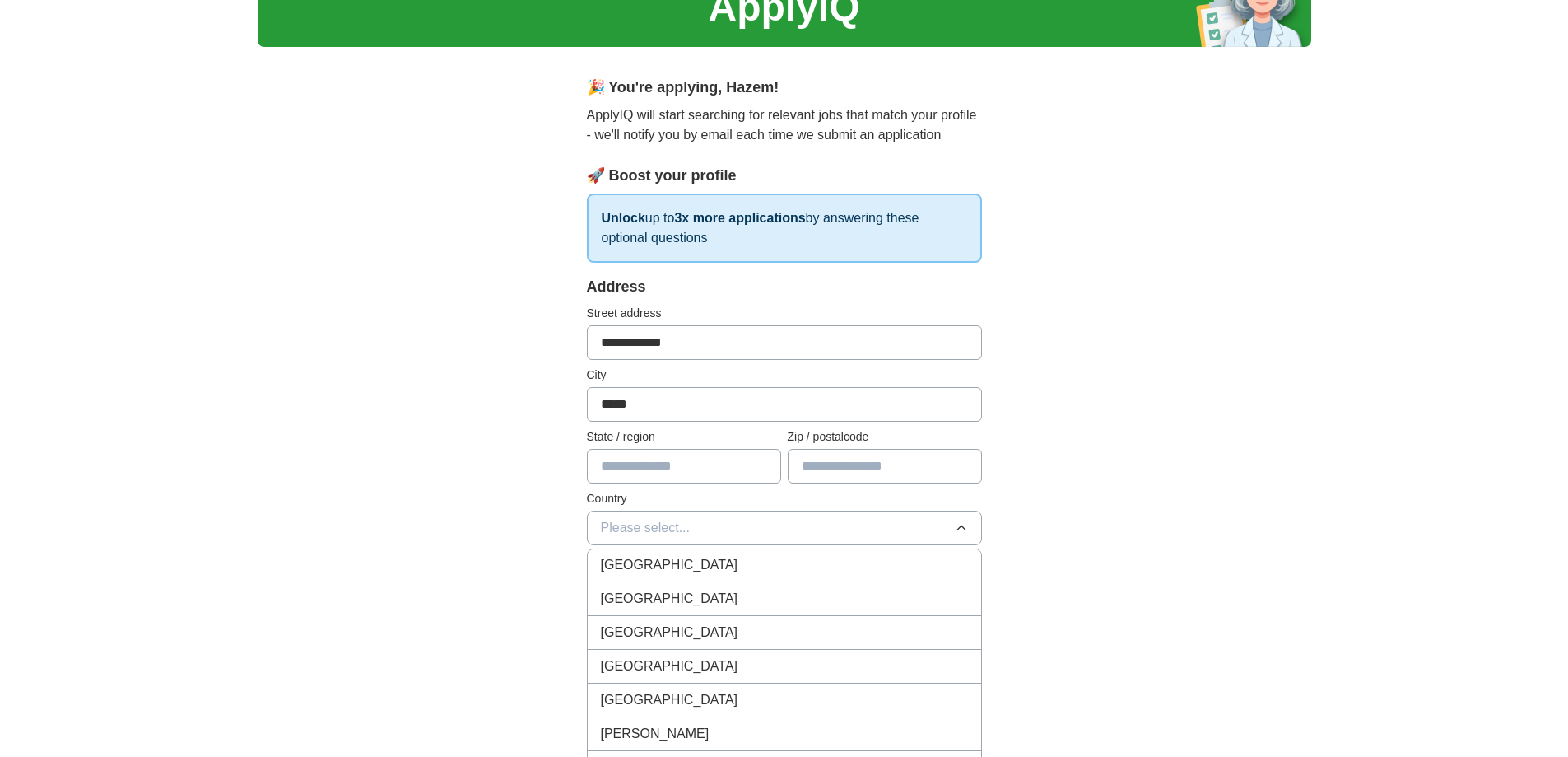
click at [635, 523] on span "Please select..." at bounding box center [646, 528] width 89 height 20
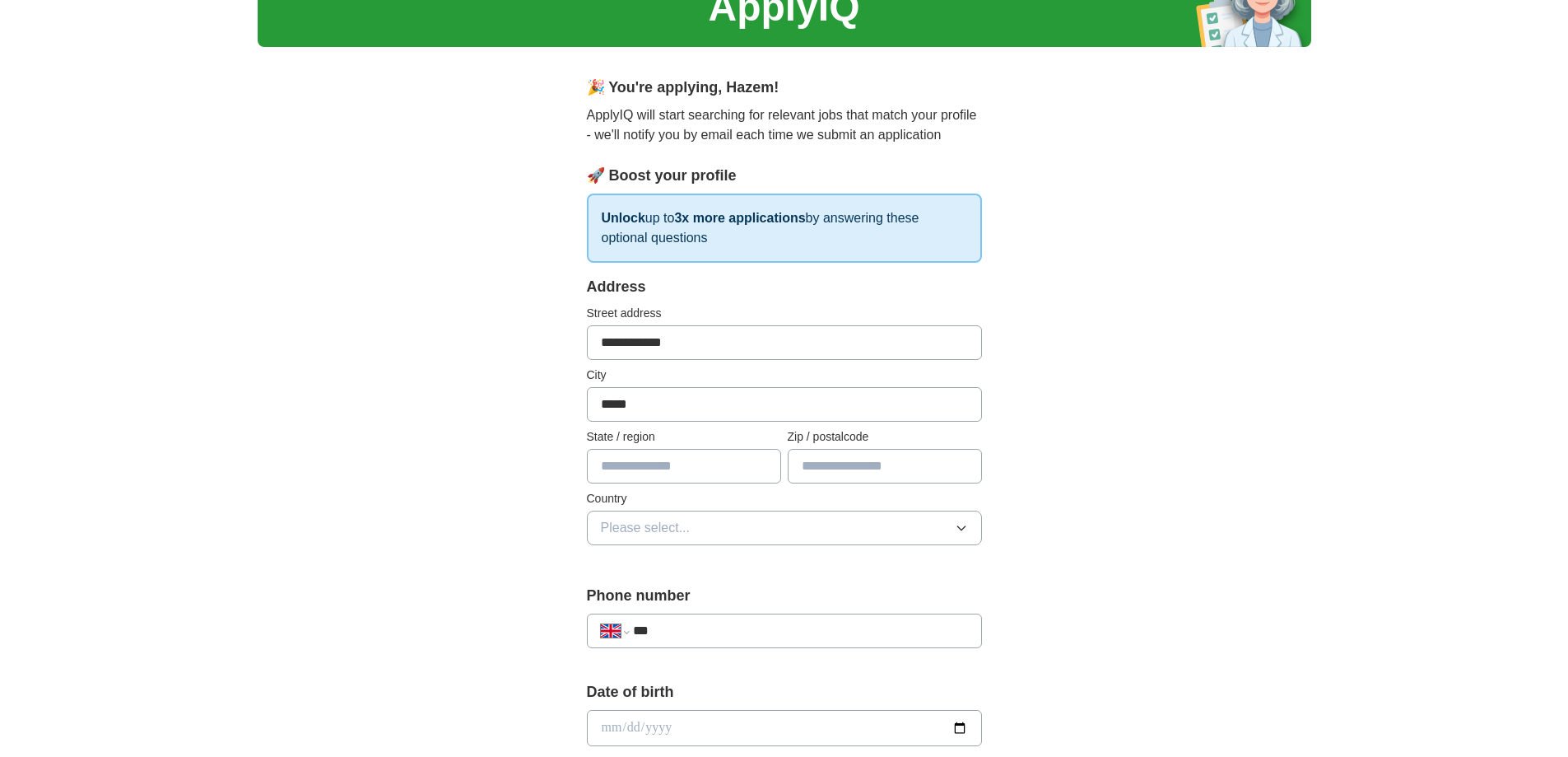
click at [960, 523] on icon "button" at bounding box center [961, 528] width 13 height 13
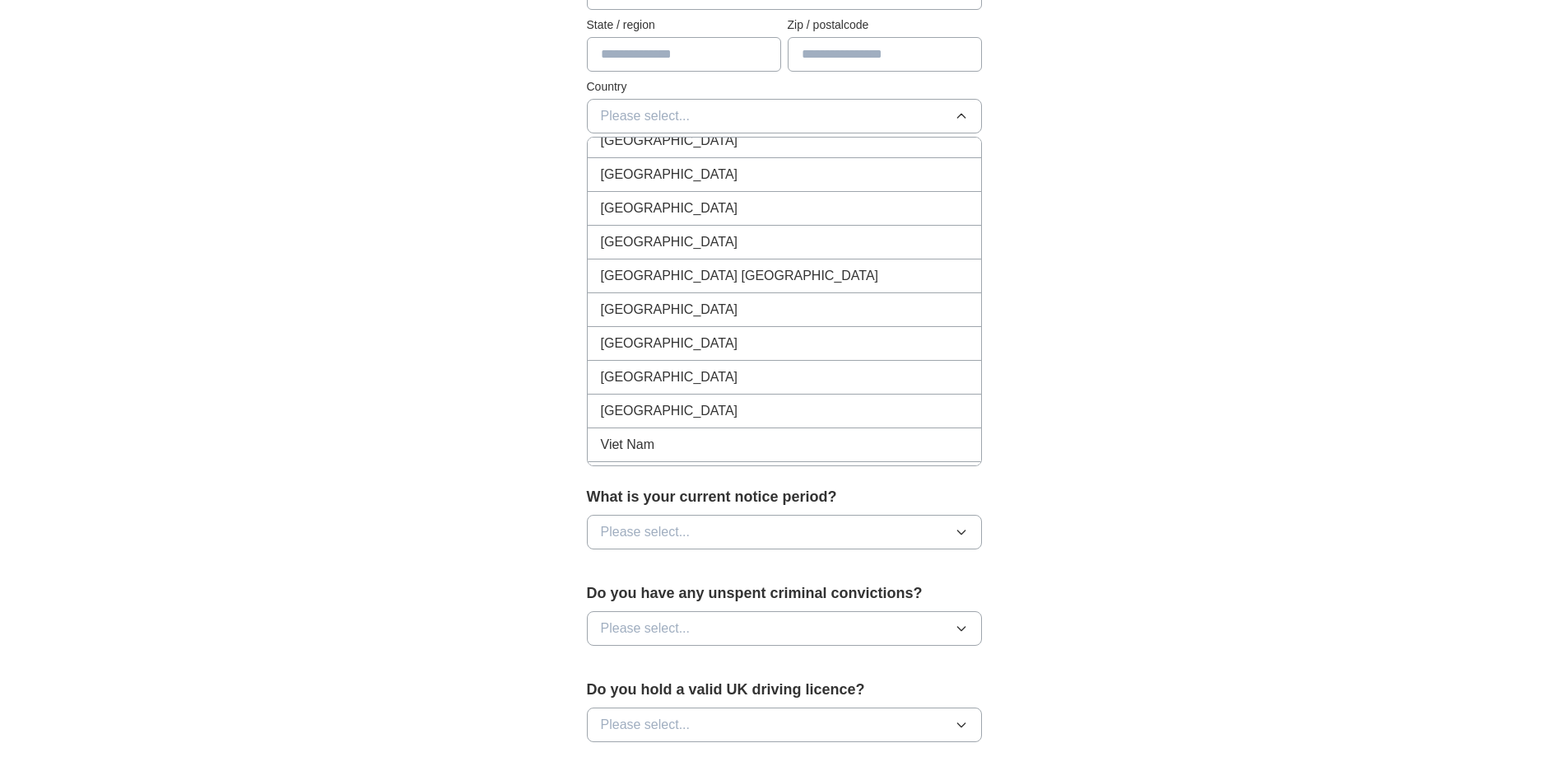
scroll to position [7663, 0]
click at [702, 266] on span "[GEOGRAPHIC_DATA]" at bounding box center [670, 276] width 137 height 20
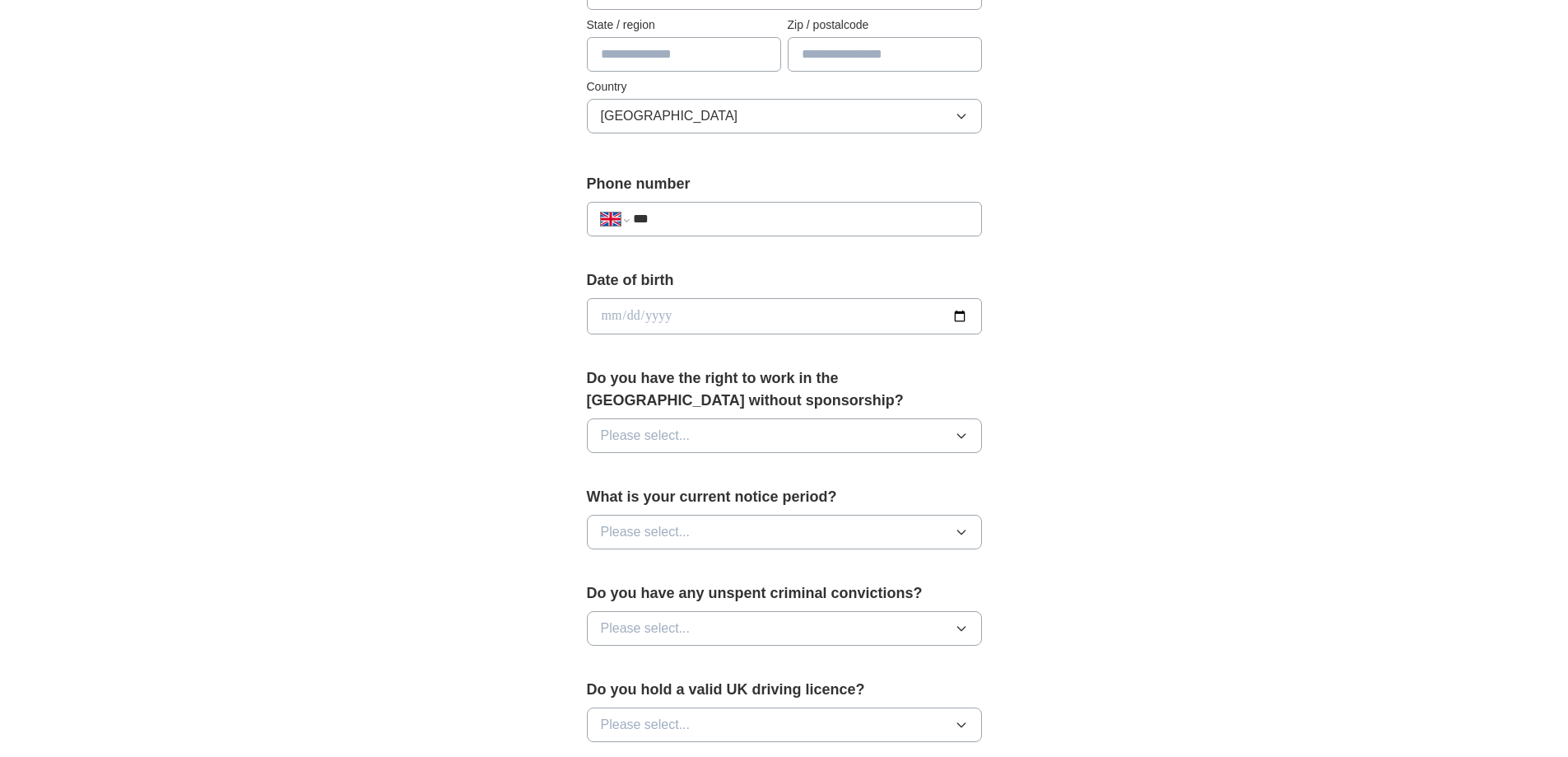
click at [629, 321] on input "date" at bounding box center [784, 316] width 395 height 36
click at [611, 315] on input "date" at bounding box center [784, 316] width 395 height 36
click at [601, 314] on input "**********" at bounding box center [784, 316] width 395 height 36
type input "**********"
click at [629, 314] on input "**********" at bounding box center [784, 316] width 395 height 36
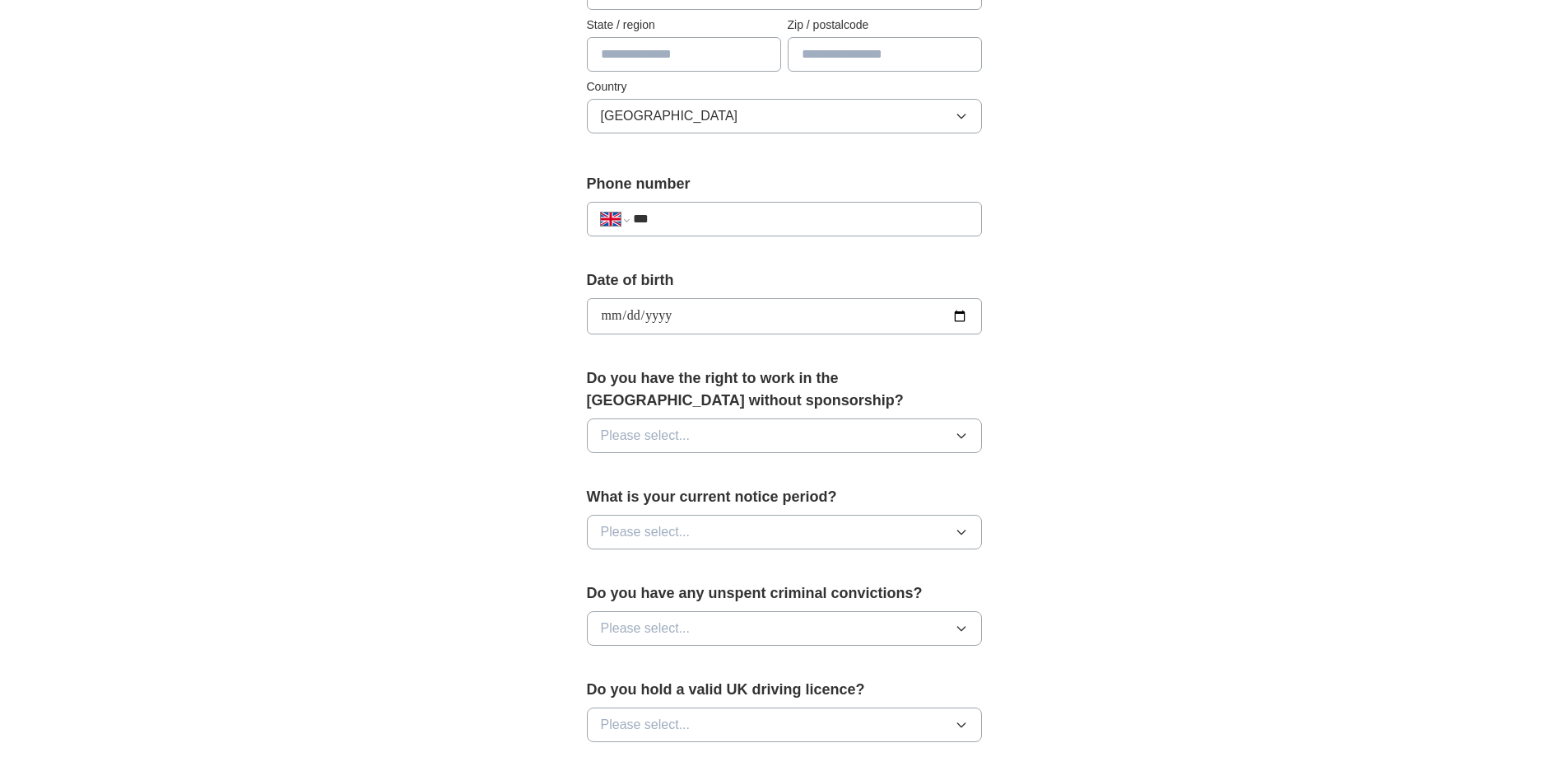
click at [612, 315] on input "**********" at bounding box center [784, 316] width 395 height 36
type input "**********"
click at [963, 436] on icon "button" at bounding box center [961, 435] width 13 height 13
drag, startPoint x: 633, startPoint y: 507, endPoint x: 646, endPoint y: 503, distance: 13.6
click at [633, 506] on div "No" at bounding box center [784, 507] width 367 height 20
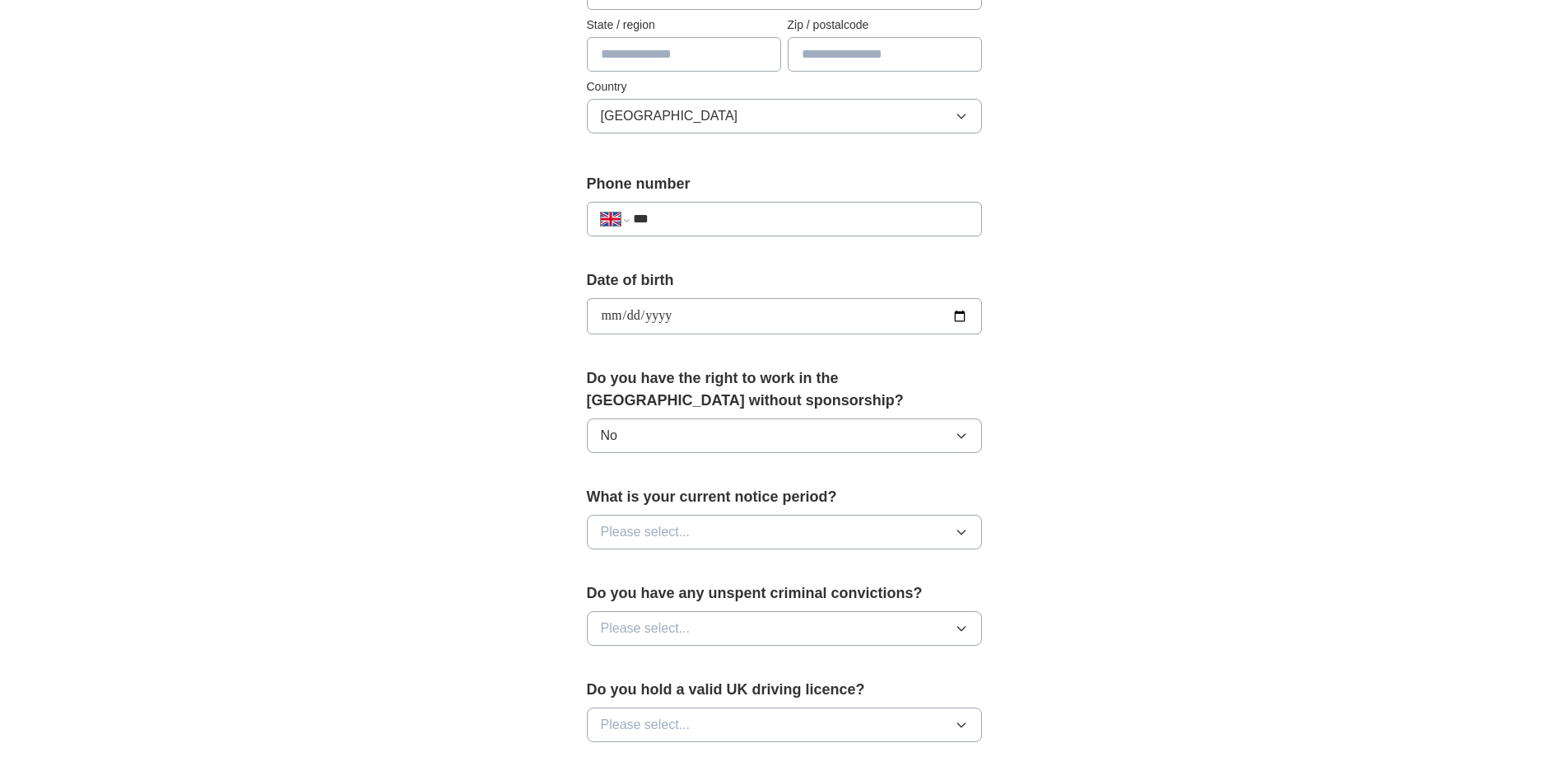
click at [959, 528] on icon "button" at bounding box center [961, 531] width 13 height 13
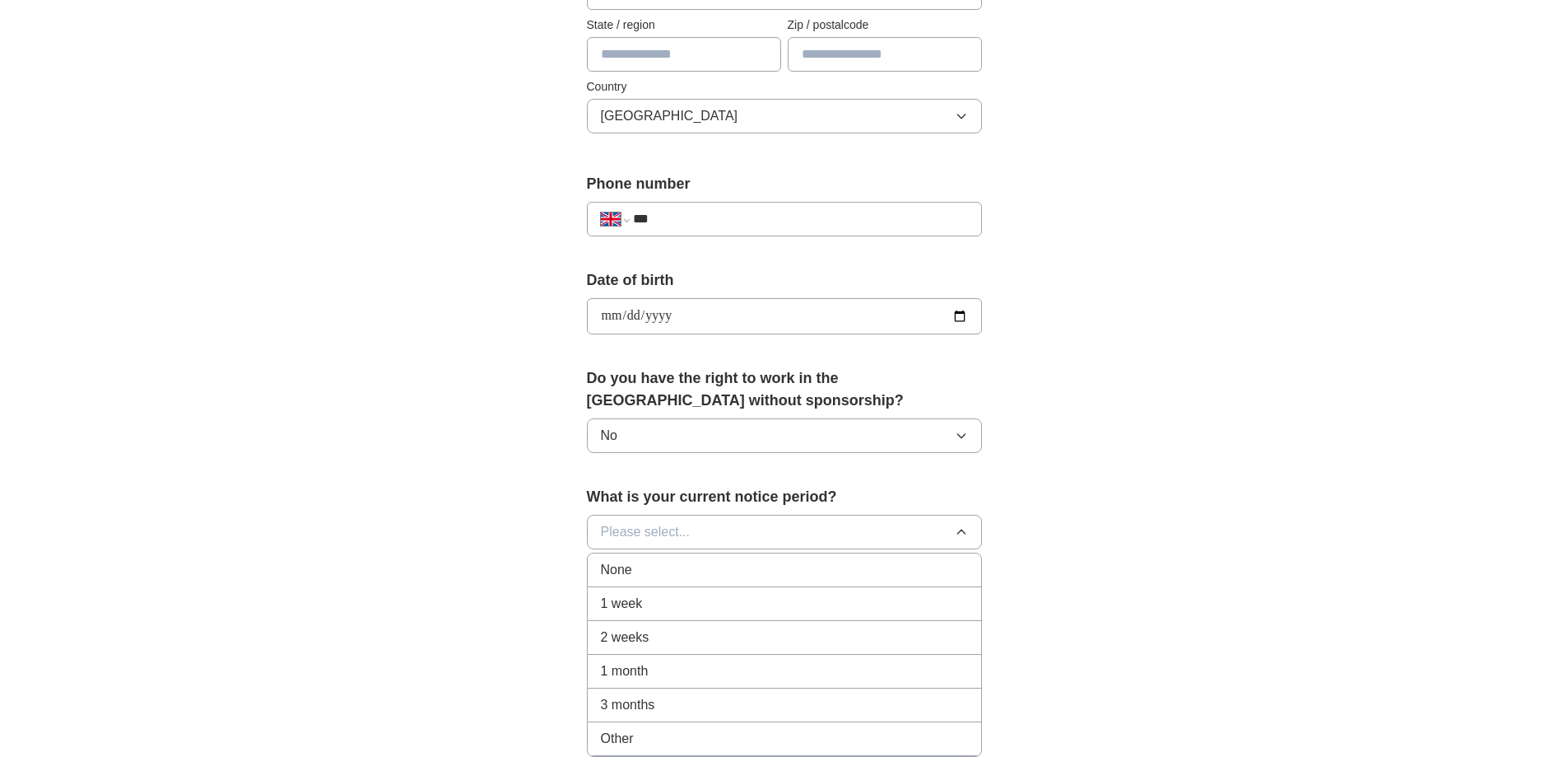
click at [636, 667] on span "1 month" at bounding box center [625, 670] width 48 height 20
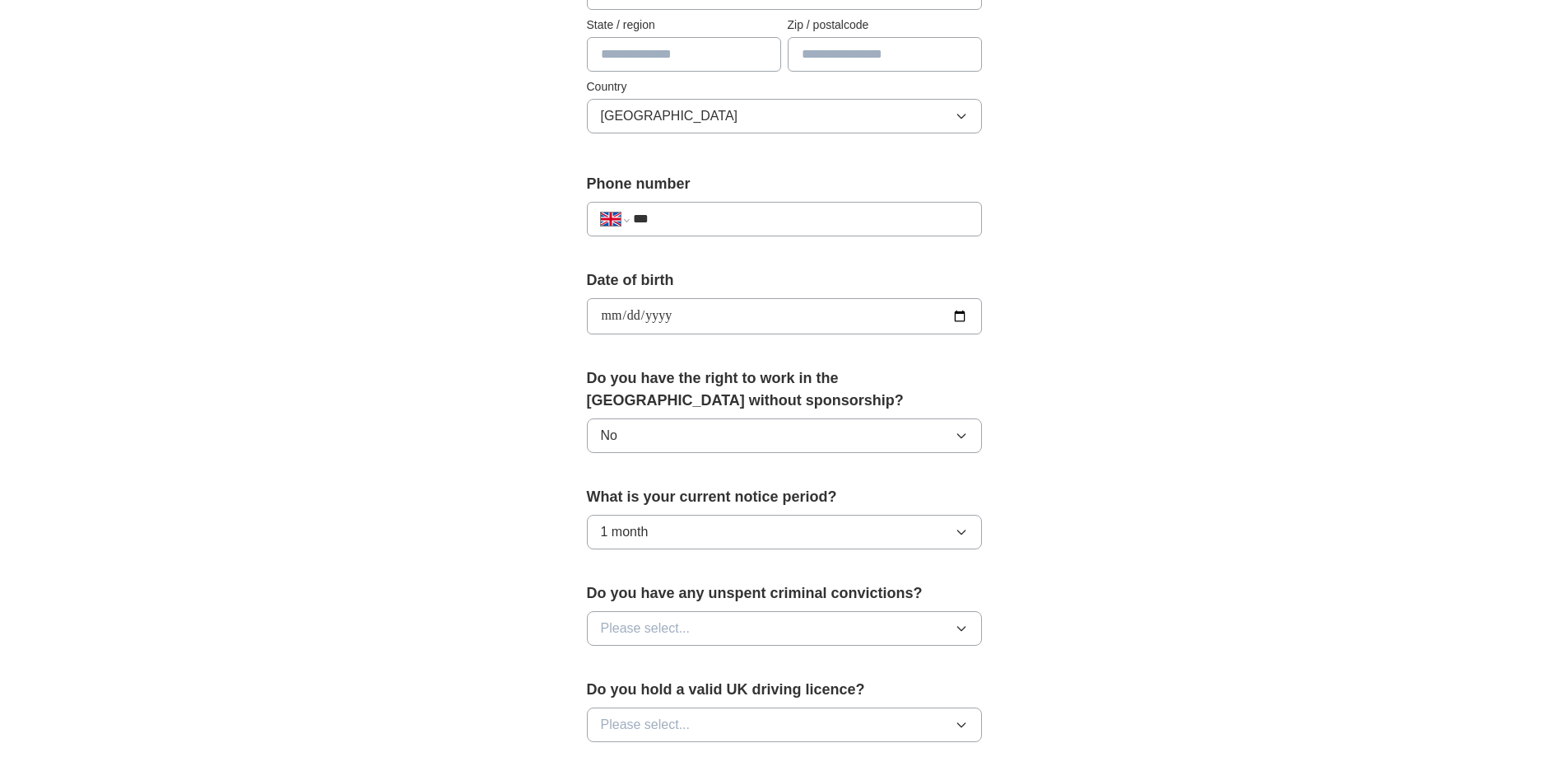
click at [959, 628] on icon "button" at bounding box center [961, 627] width 13 height 13
click at [626, 702] on div "No" at bounding box center [784, 699] width 367 height 20
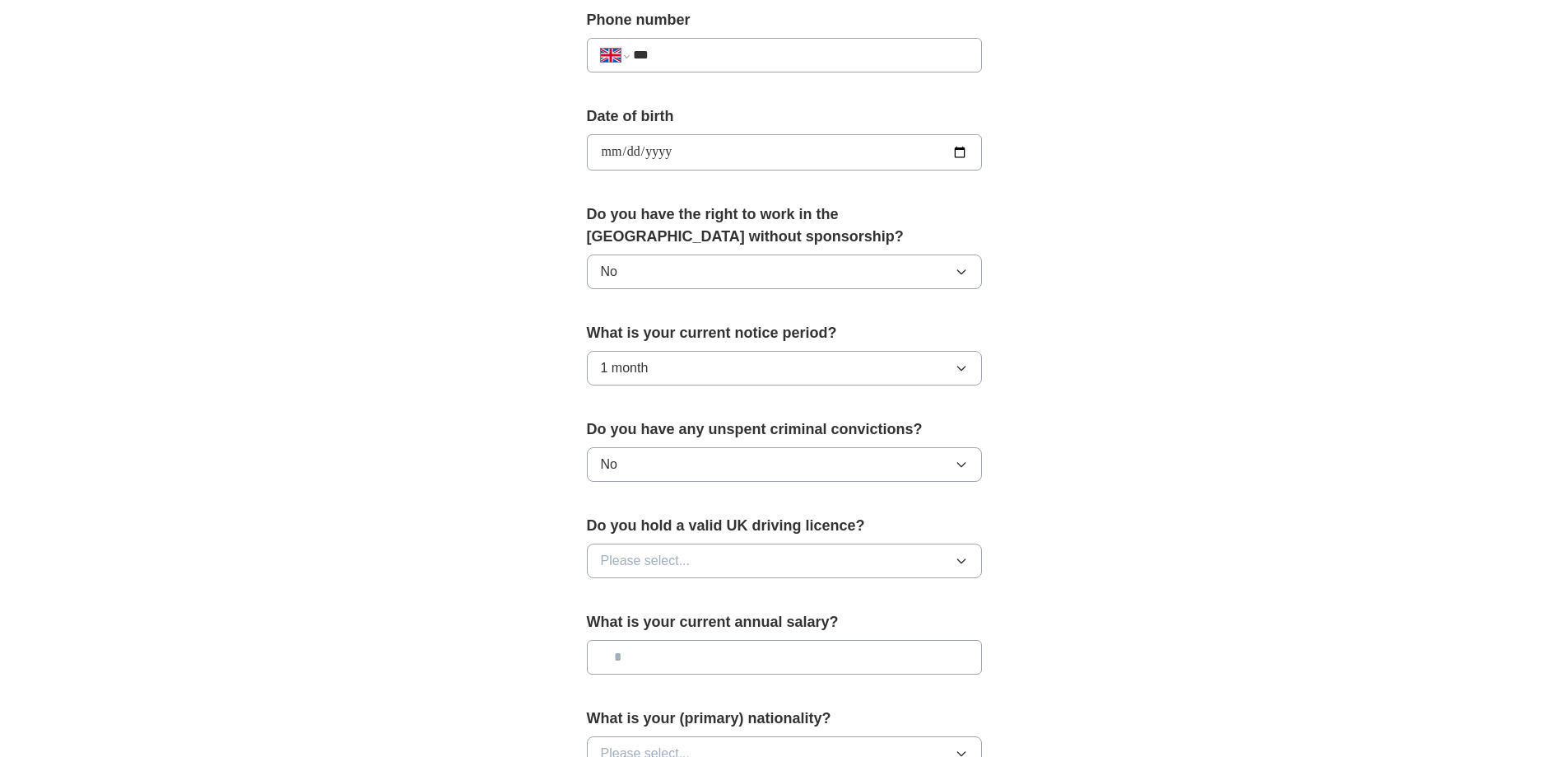
scroll to position [659, 0]
click at [960, 563] on icon "button" at bounding box center [960, 560] width 8 height 4
click at [619, 629] on div "No" at bounding box center [784, 631] width 367 height 20
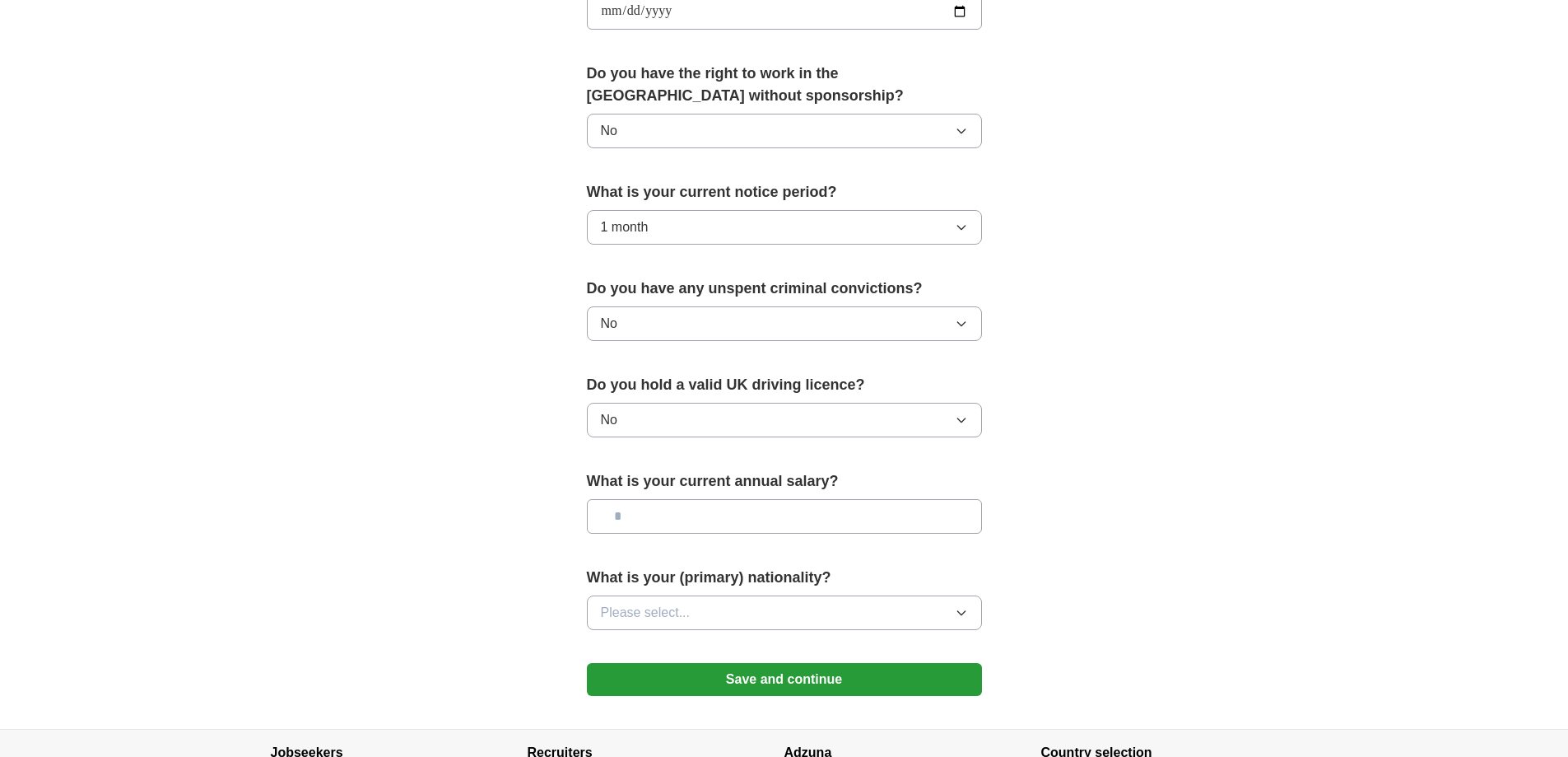
scroll to position [823, 0]
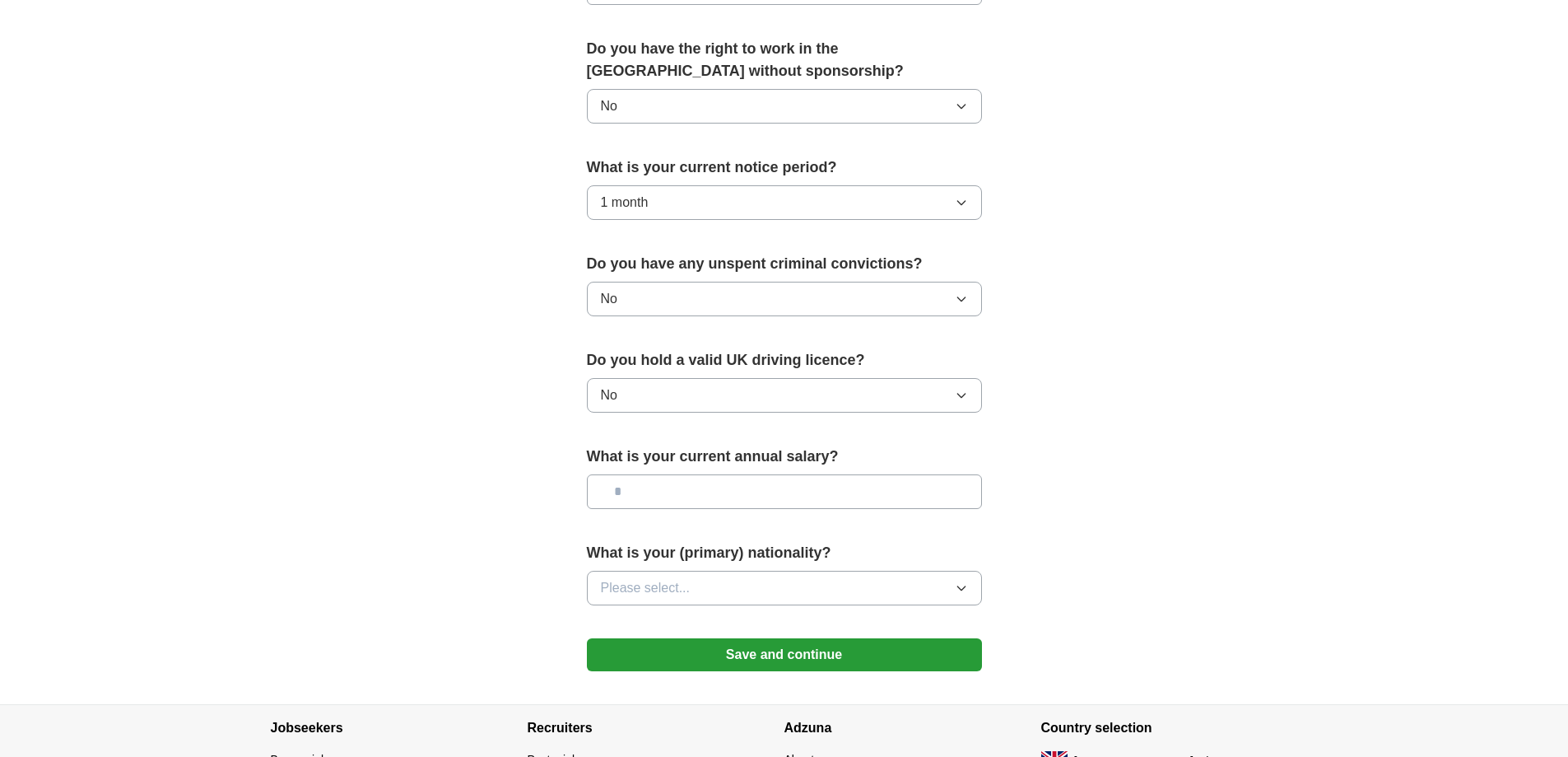
click at [622, 488] on input "text" at bounding box center [784, 491] width 395 height 34
click at [606, 491] on input "text" at bounding box center [784, 491] width 395 height 34
type input "*******"
click at [957, 589] on icon "button" at bounding box center [961, 588] width 13 height 13
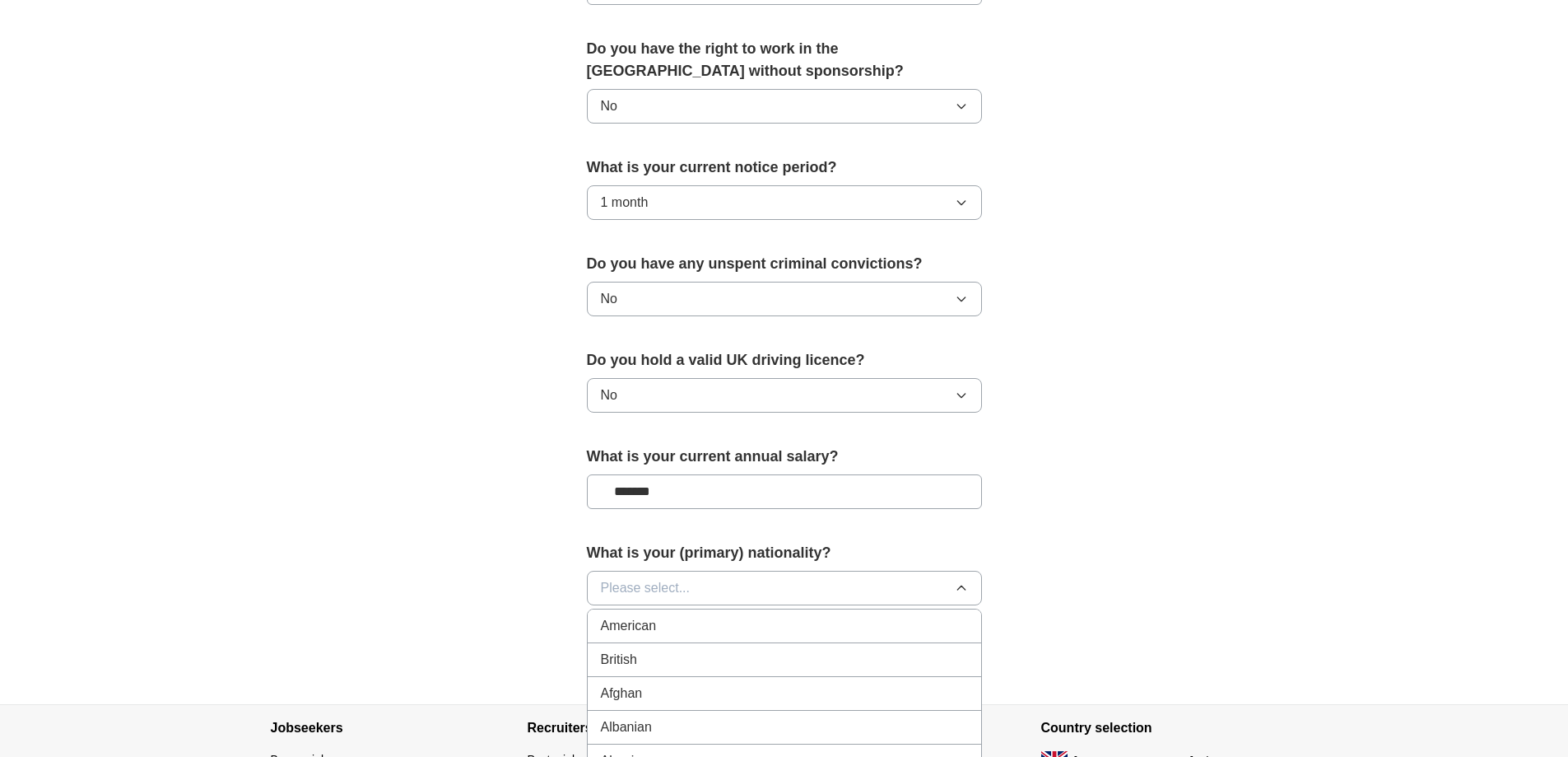
click at [674, 583] on span "Please select..." at bounding box center [646, 588] width 89 height 20
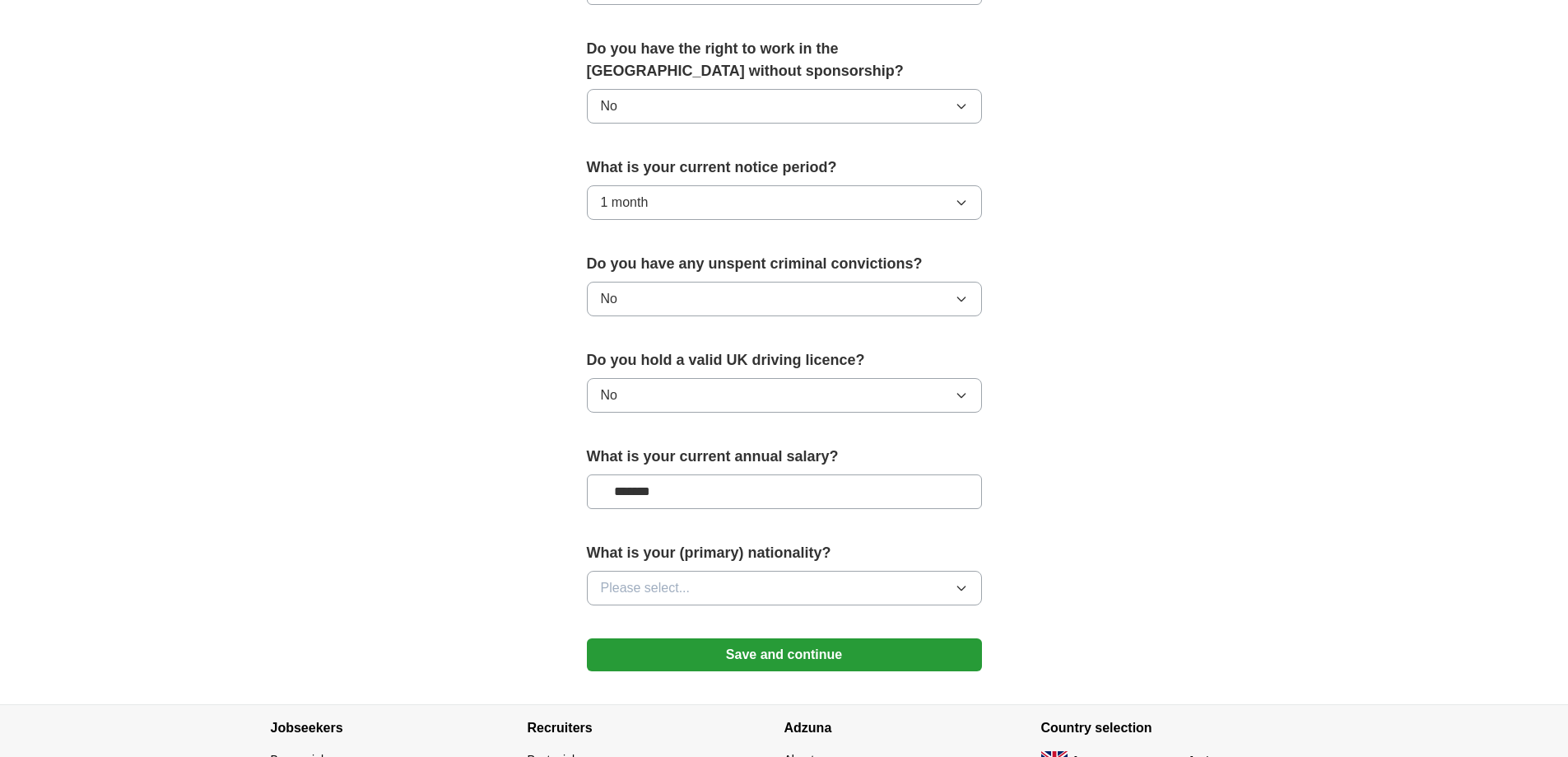
click at [680, 586] on span "Please select..." at bounding box center [646, 588] width 89 height 20
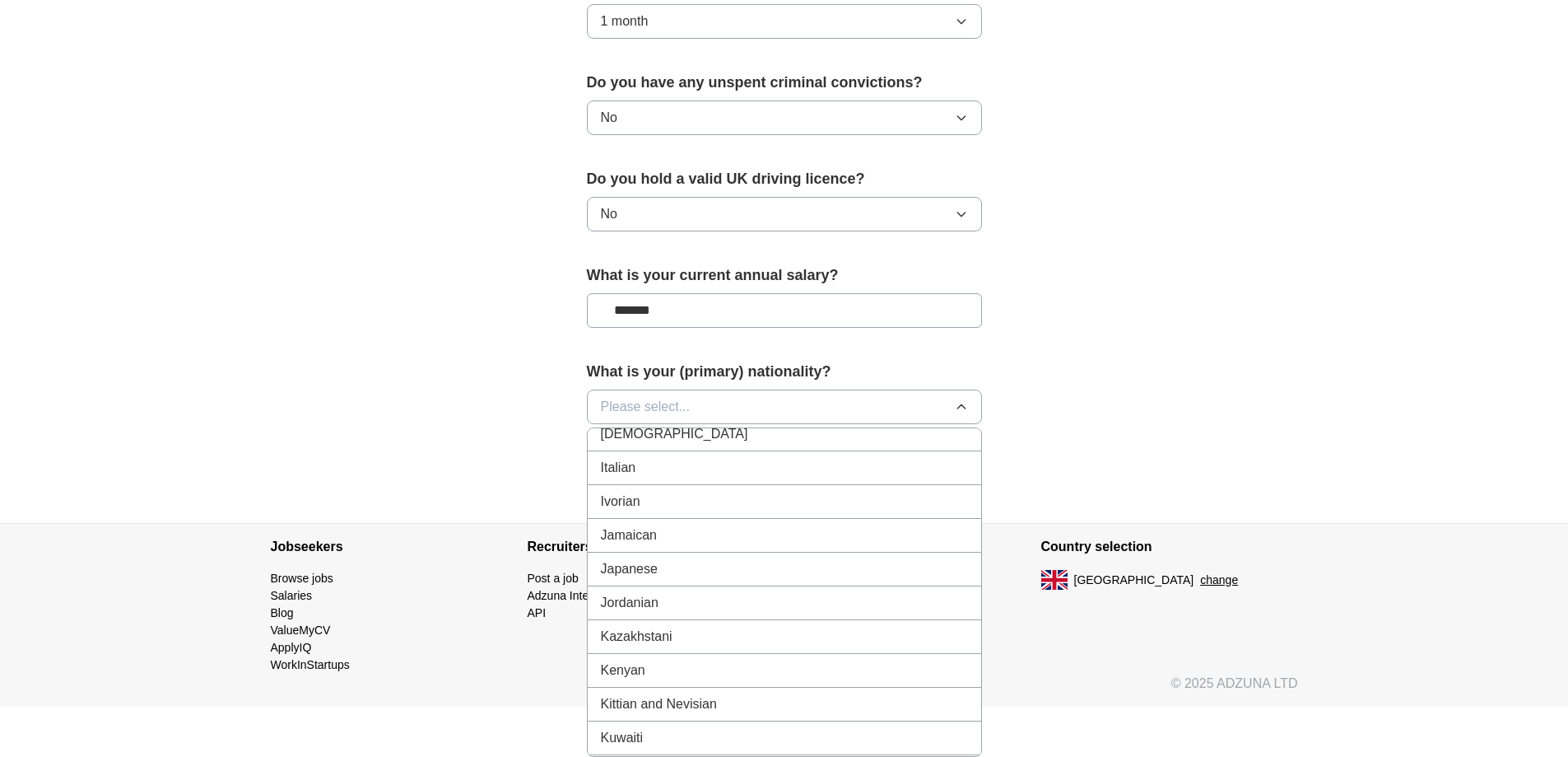
scroll to position [2882, 0]
click at [663, 603] on div "Jordanian" at bounding box center [784, 601] width 367 height 20
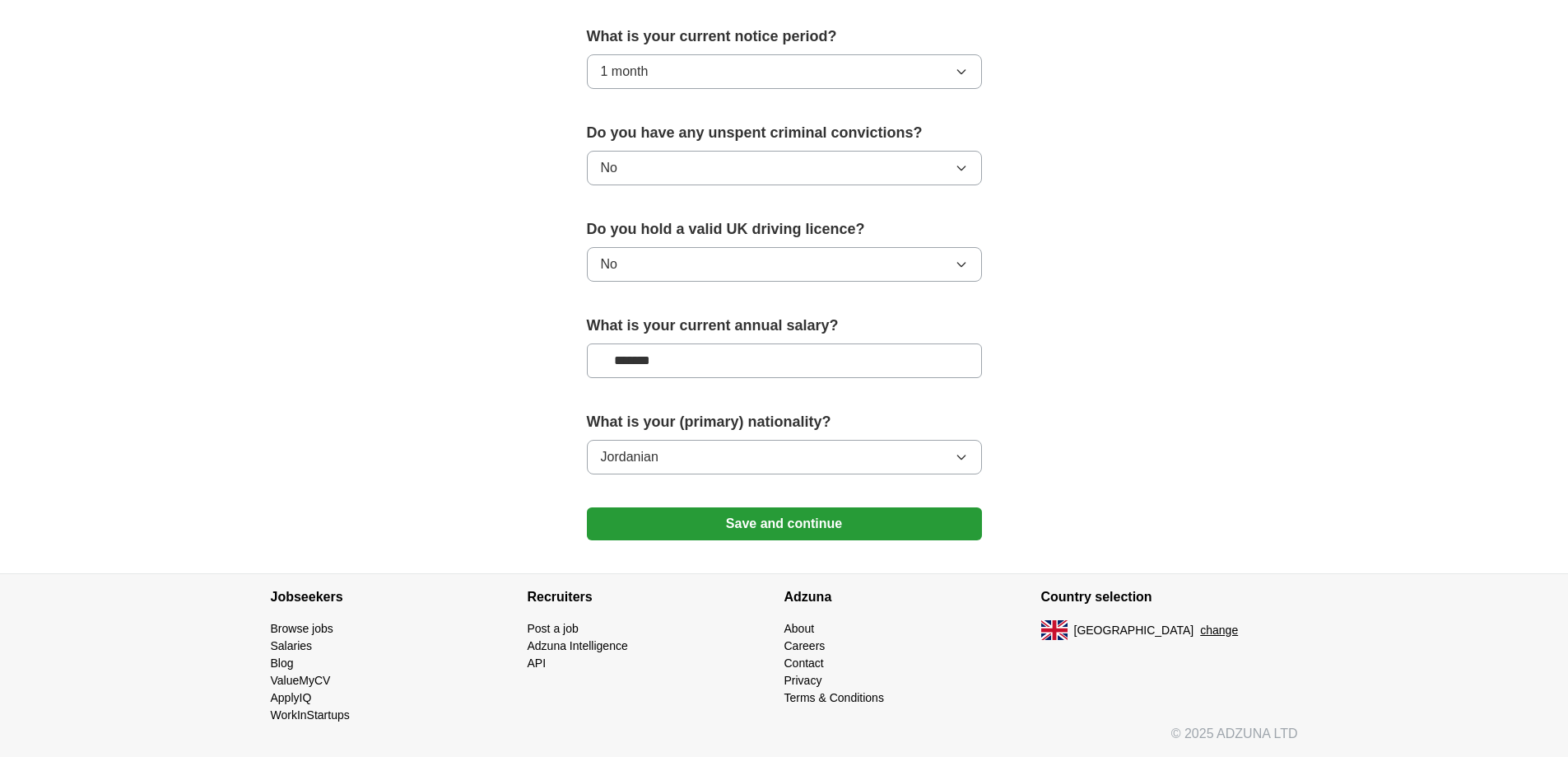
scroll to position [955, 0]
click at [775, 528] on button "Save and continue" at bounding box center [784, 523] width 395 height 33
